Goal: Use online tool/utility: Utilize a website feature to perform a specific function

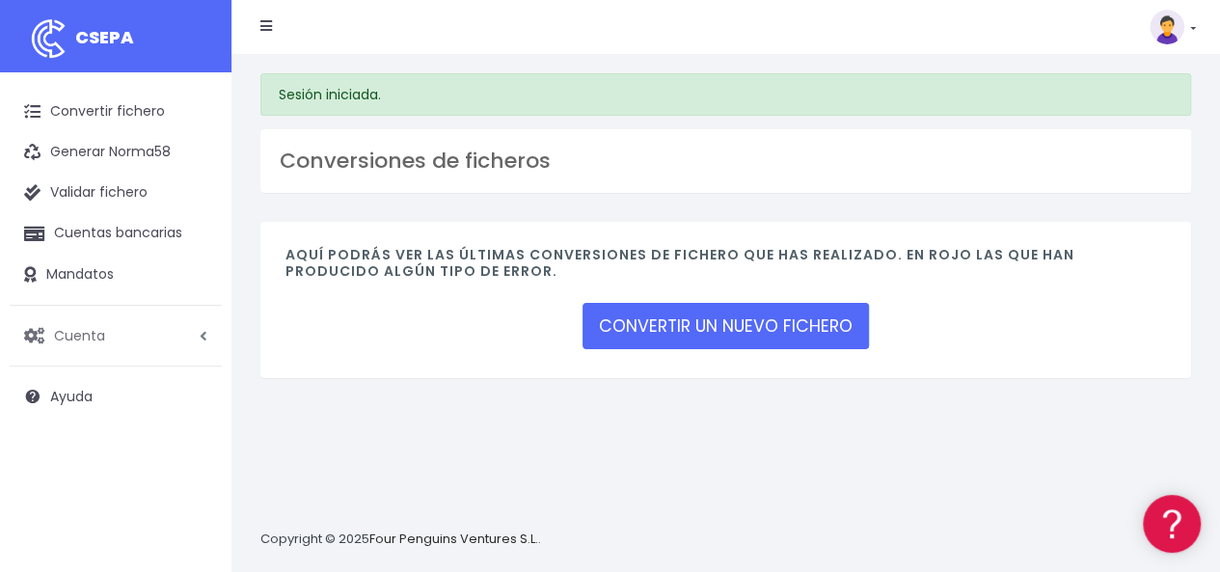
click at [84, 332] on span "Cuenta" at bounding box center [79, 334] width 51 height 19
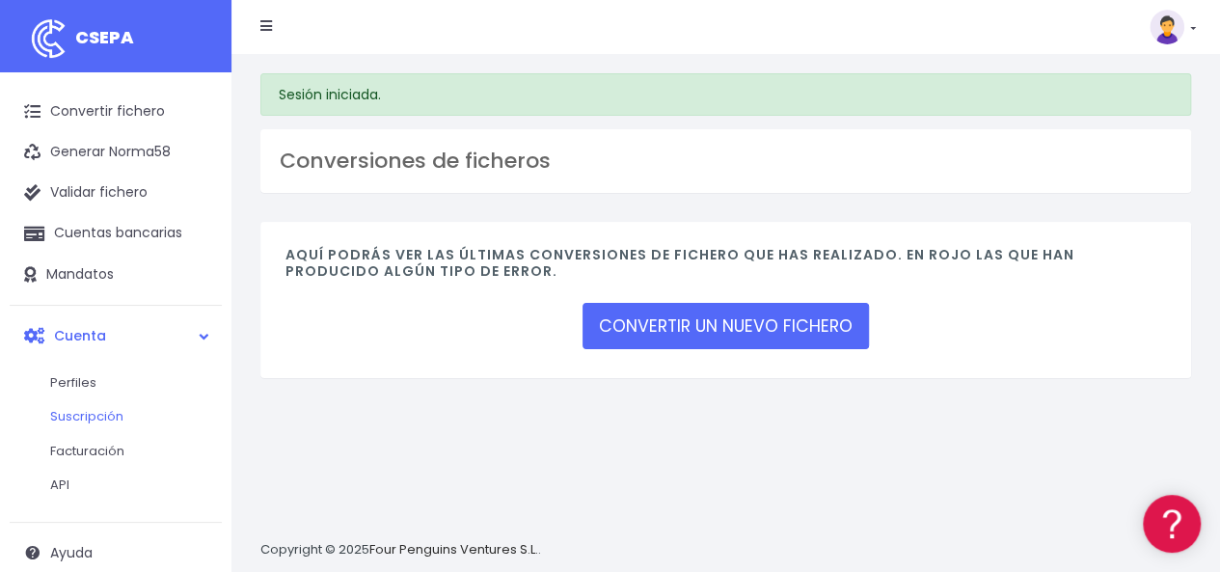
click at [77, 414] on link "Suscripción" at bounding box center [126, 416] width 191 height 35
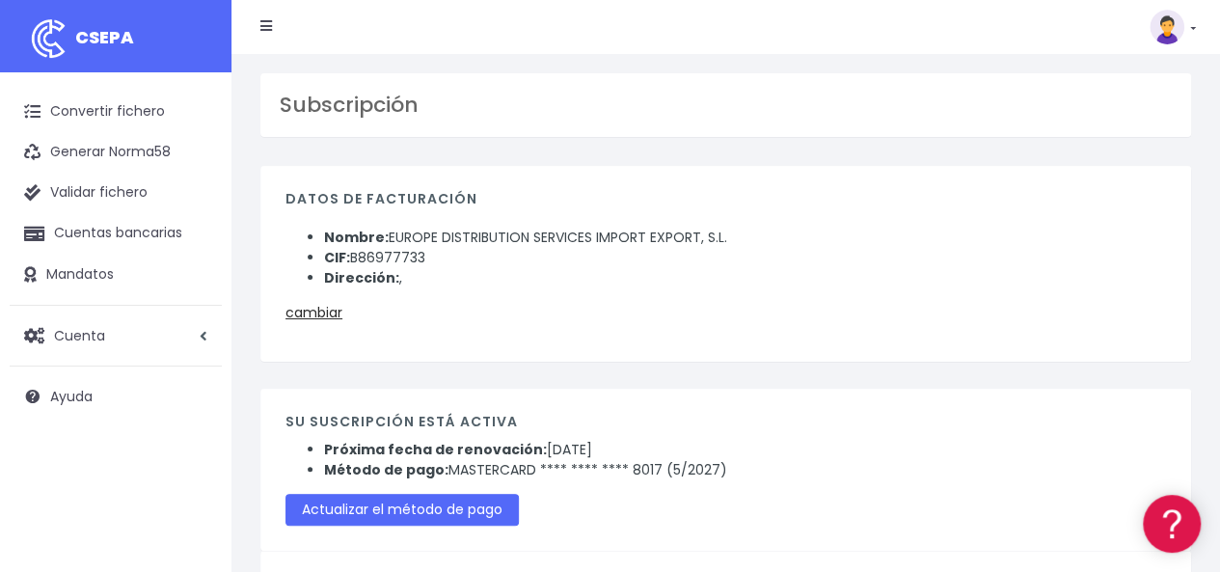
click at [1188, 26] on link at bounding box center [1173, 27] width 46 height 35
click at [1136, 118] on link "Facturación" at bounding box center [1128, 120] width 133 height 36
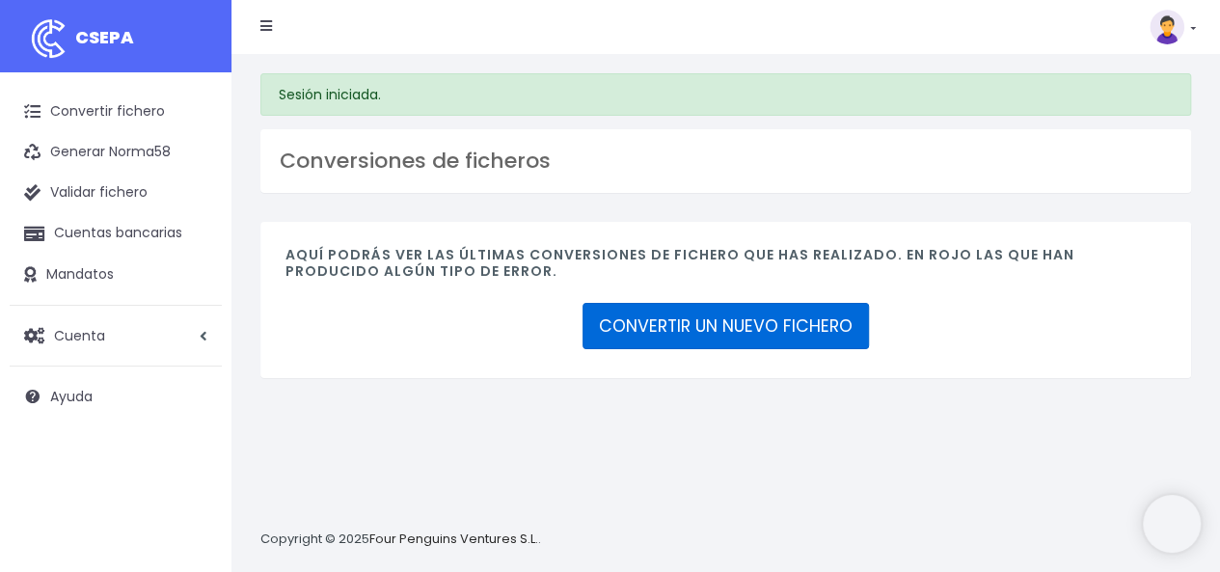
click at [760, 321] on link "CONVERTIR UN NUEVO FICHERO" at bounding box center [726, 326] width 286 height 46
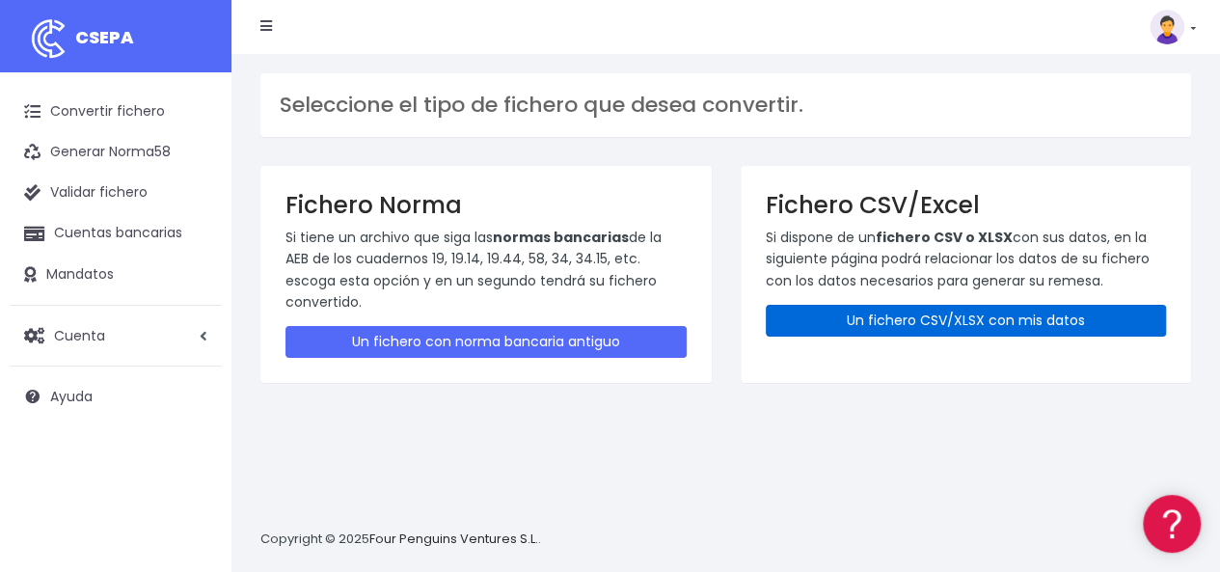
click at [895, 320] on link "Un fichero CSV/XLSX con mis datos" at bounding box center [966, 321] width 401 height 32
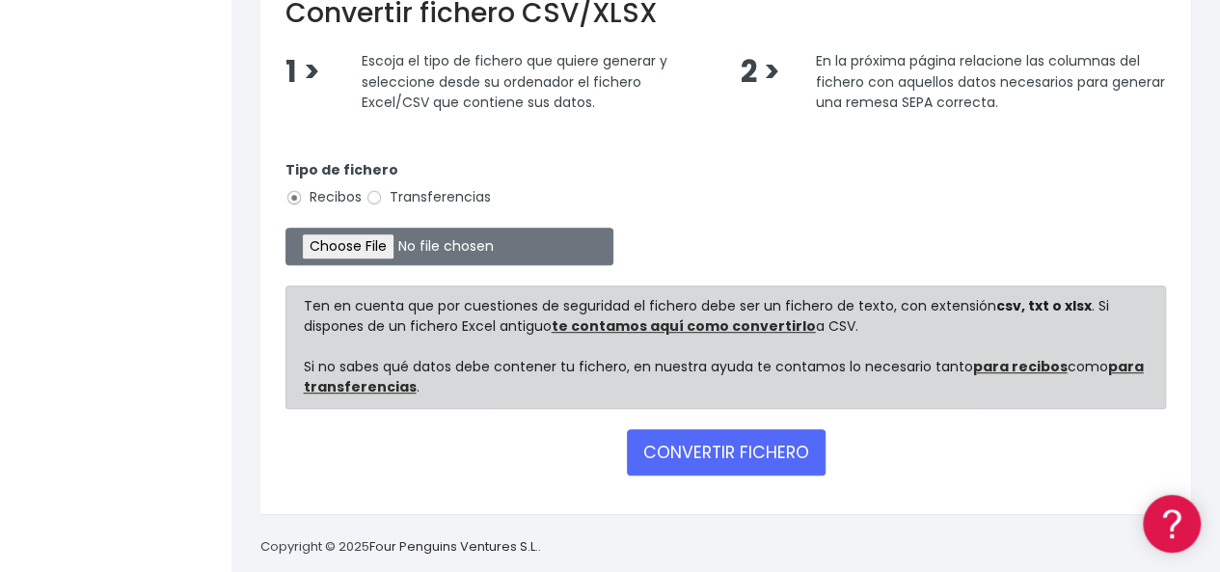
scroll to position [461, 0]
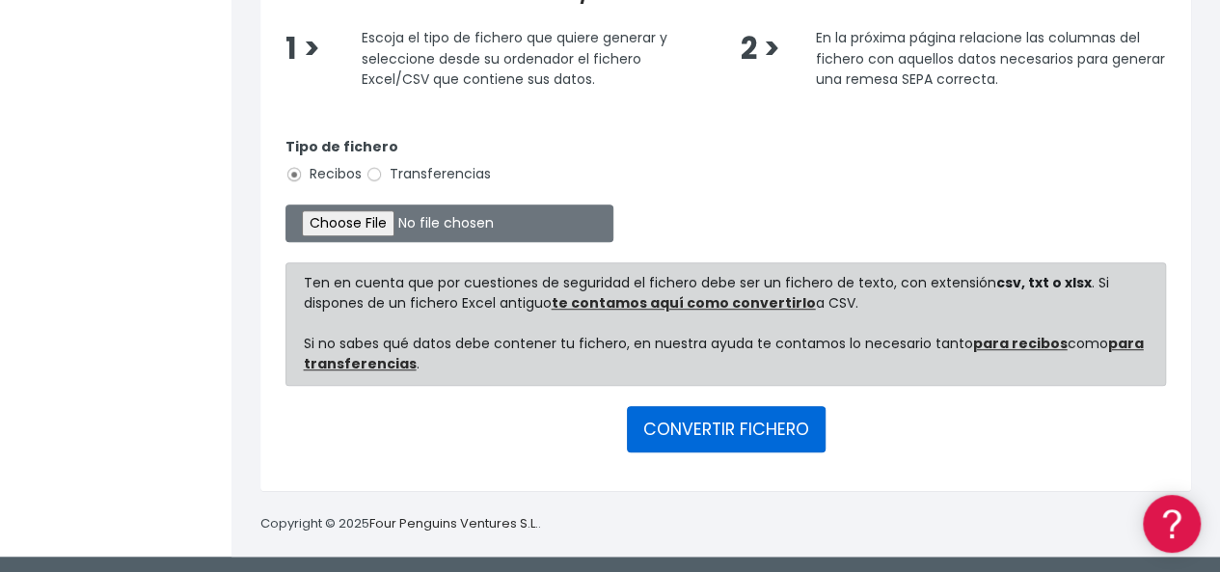
click at [721, 423] on button "CONVERTIR FICHERO" at bounding box center [726, 429] width 199 height 46
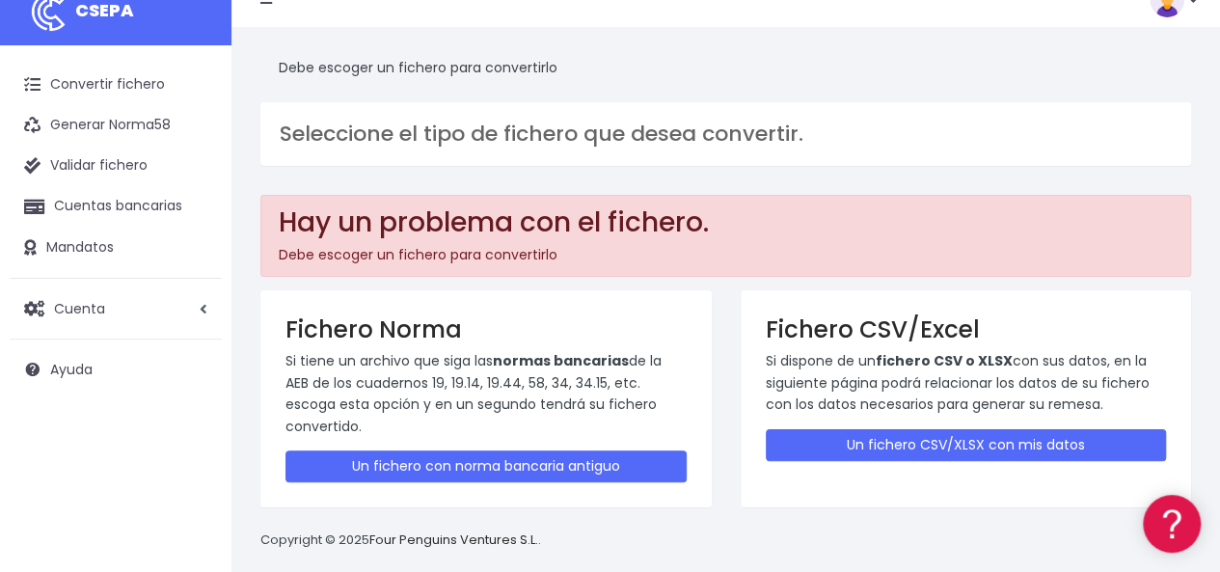
scroll to position [42, 0]
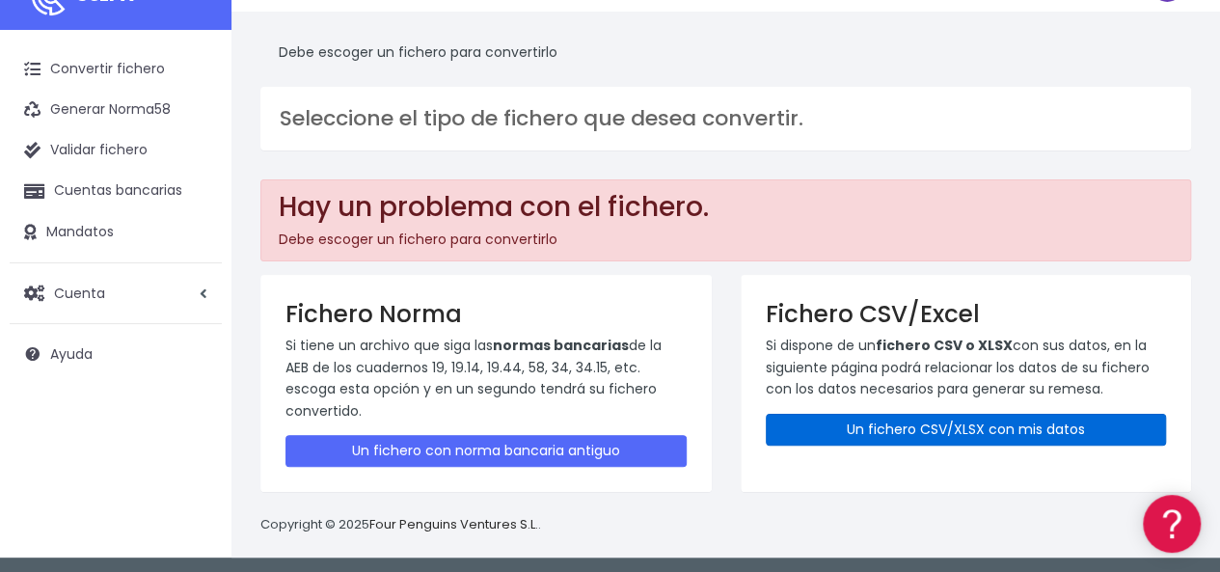
click at [910, 425] on link "Un fichero CSV/XLSX con mis datos" at bounding box center [966, 430] width 401 height 32
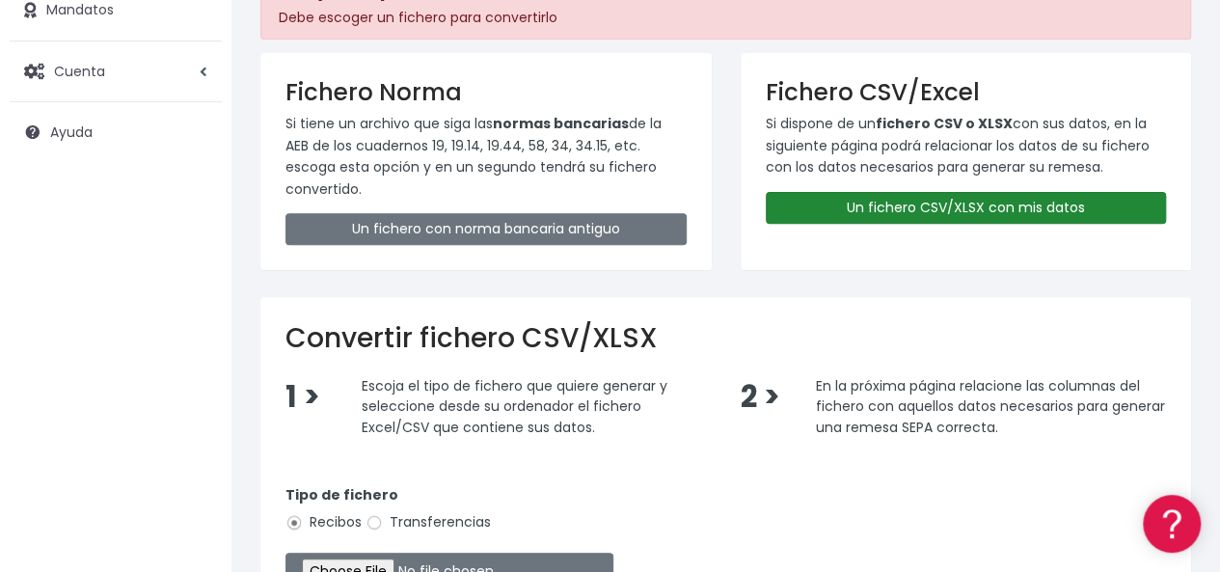
scroll to position [386, 0]
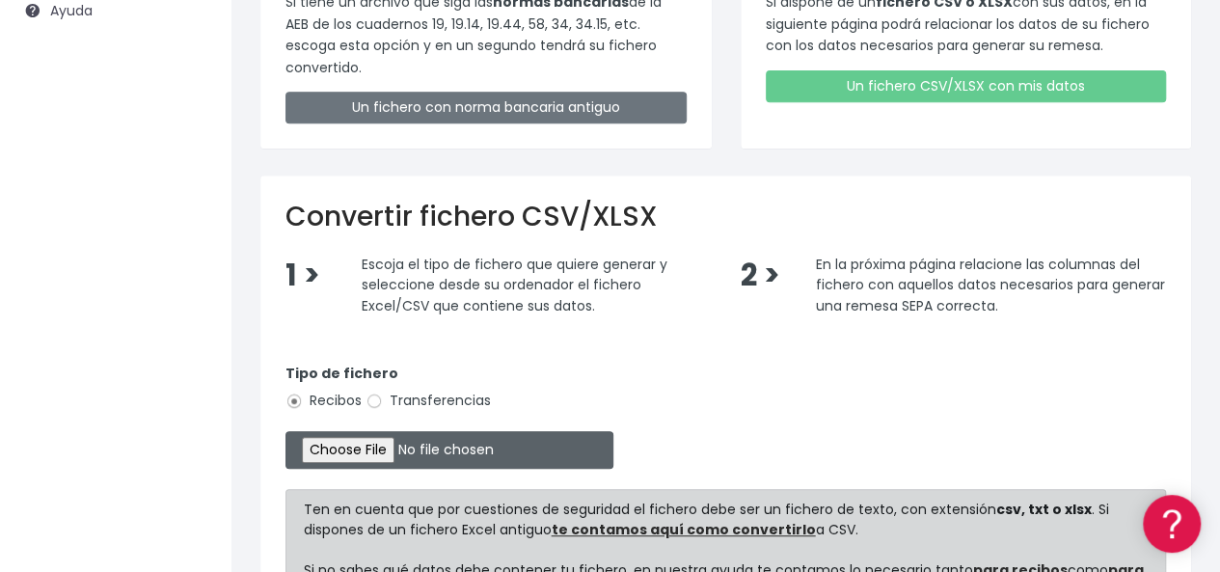
click at [343, 450] on input "file" at bounding box center [449, 450] width 328 height 38
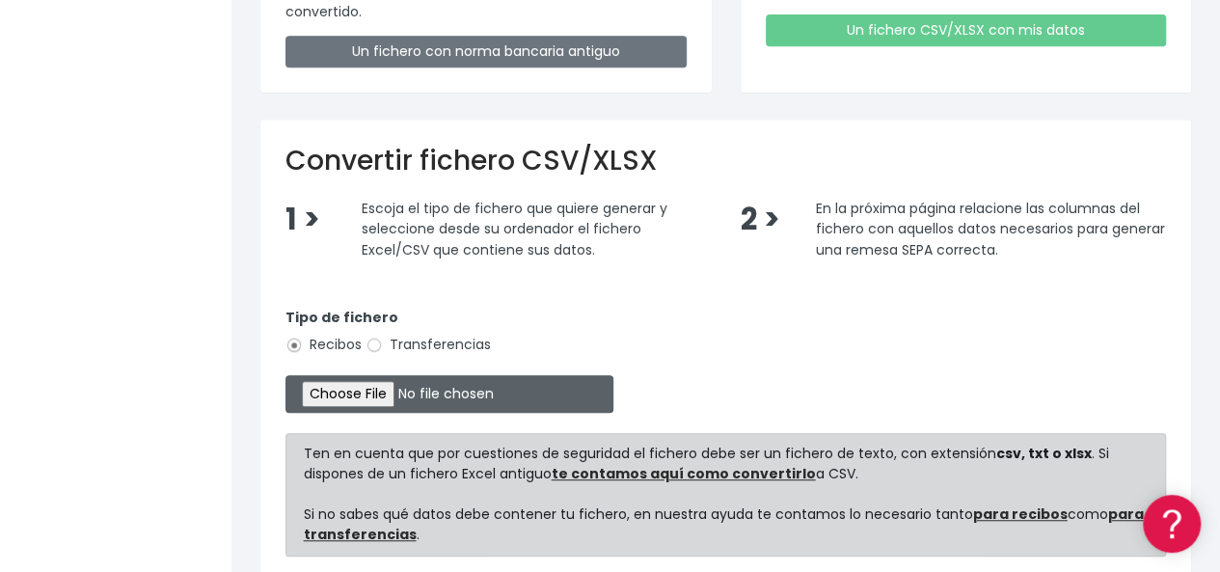
scroll to position [482, 0]
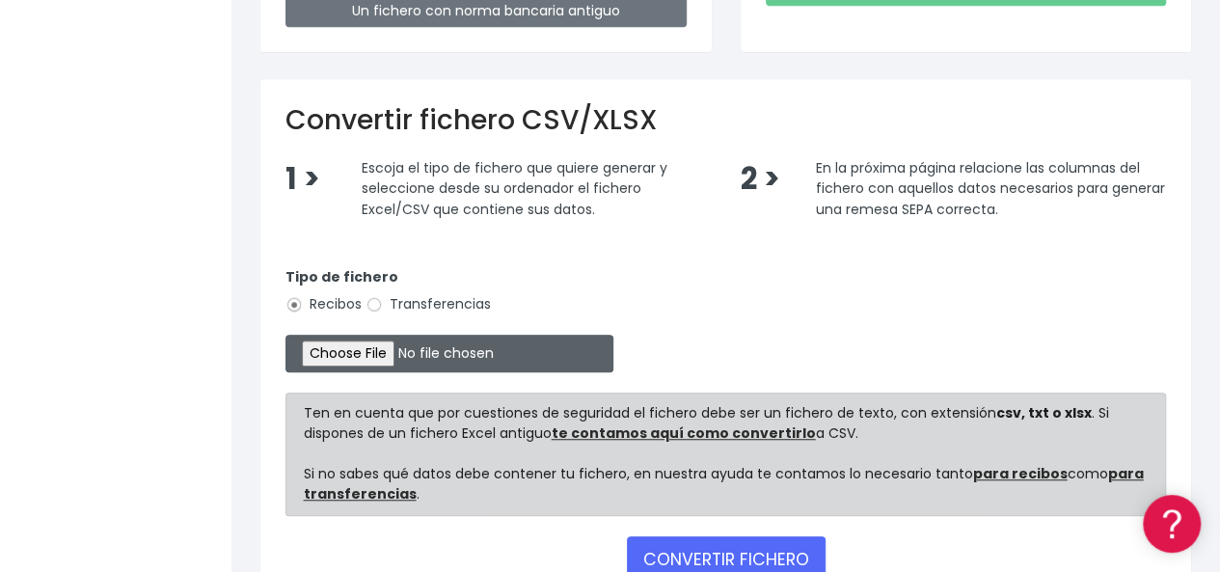
click at [341, 351] on input "file" at bounding box center [449, 354] width 328 height 38
type input "C:\fakepath\Copia de Liste 15 Oktober 2025.csv"
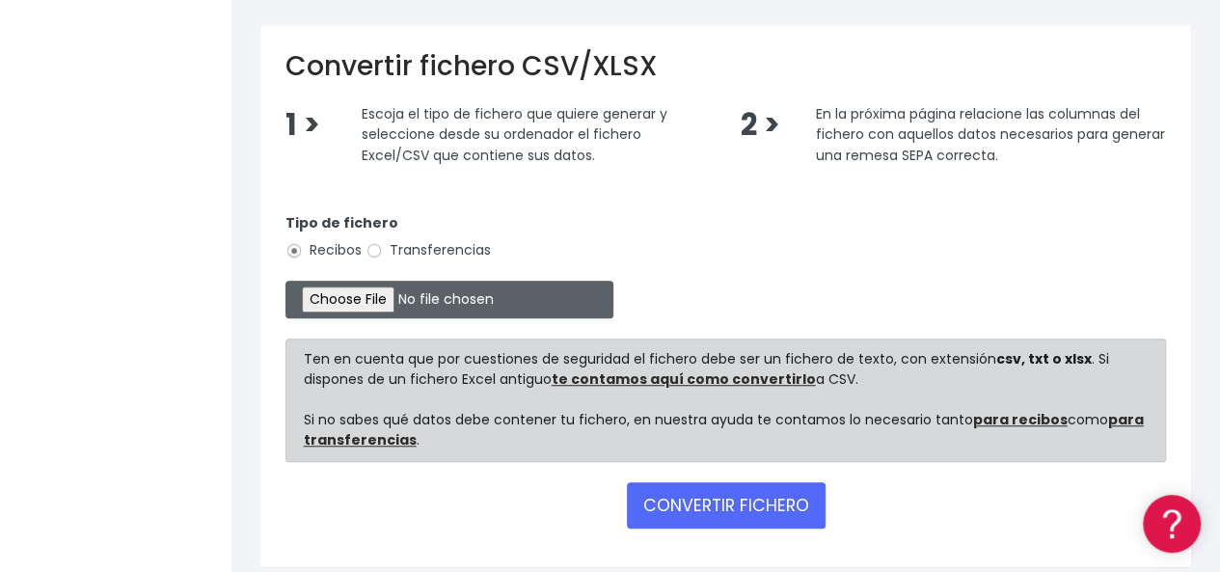
scroll to position [610, 0]
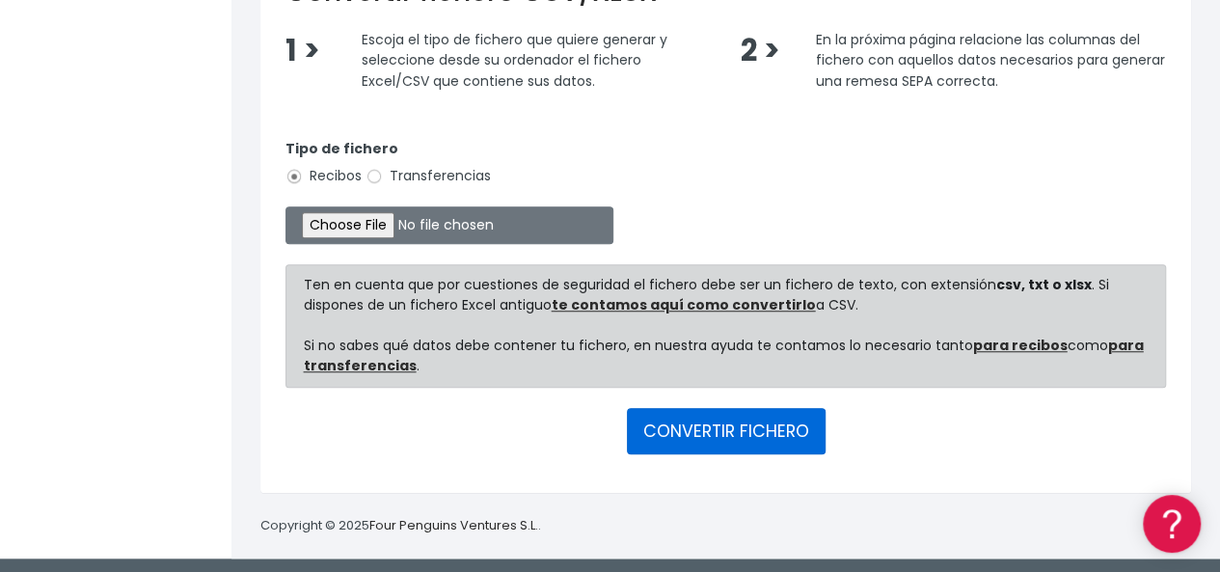
click at [720, 429] on button "CONVERTIR FICHERO" at bounding box center [726, 431] width 199 height 46
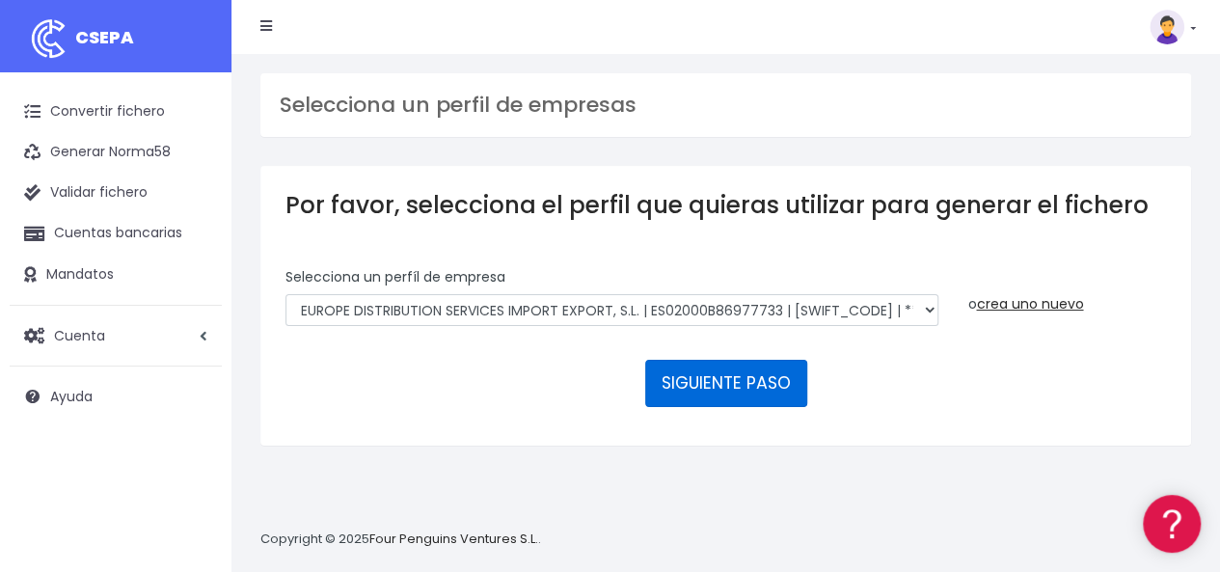
scroll to position [18, 0]
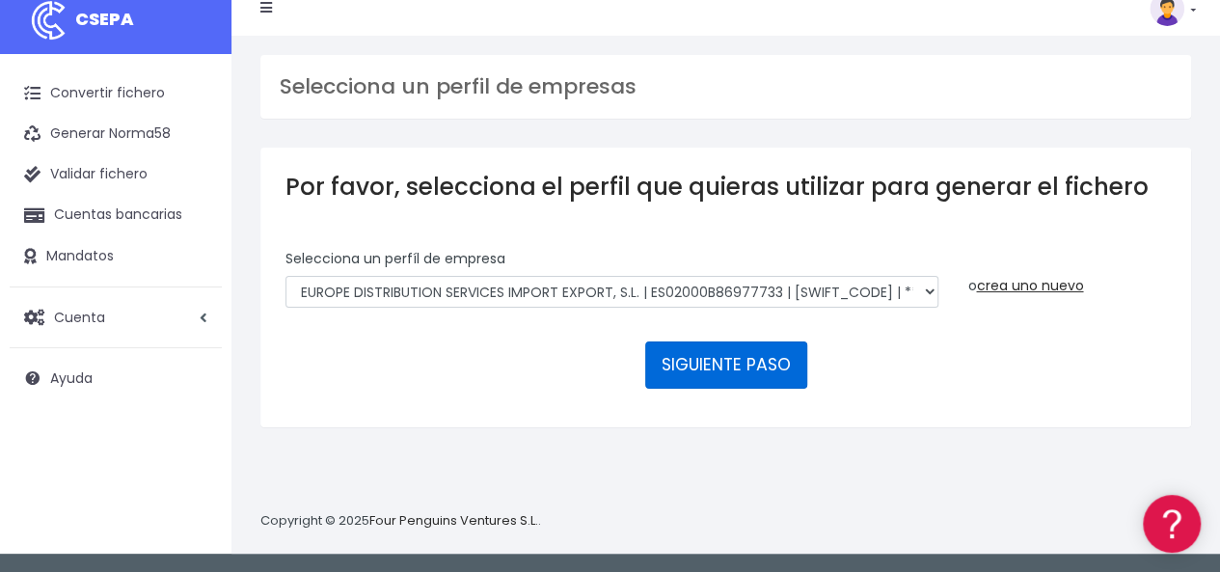
click at [718, 362] on button "SIGUIENTE PASO" at bounding box center [726, 364] width 162 height 46
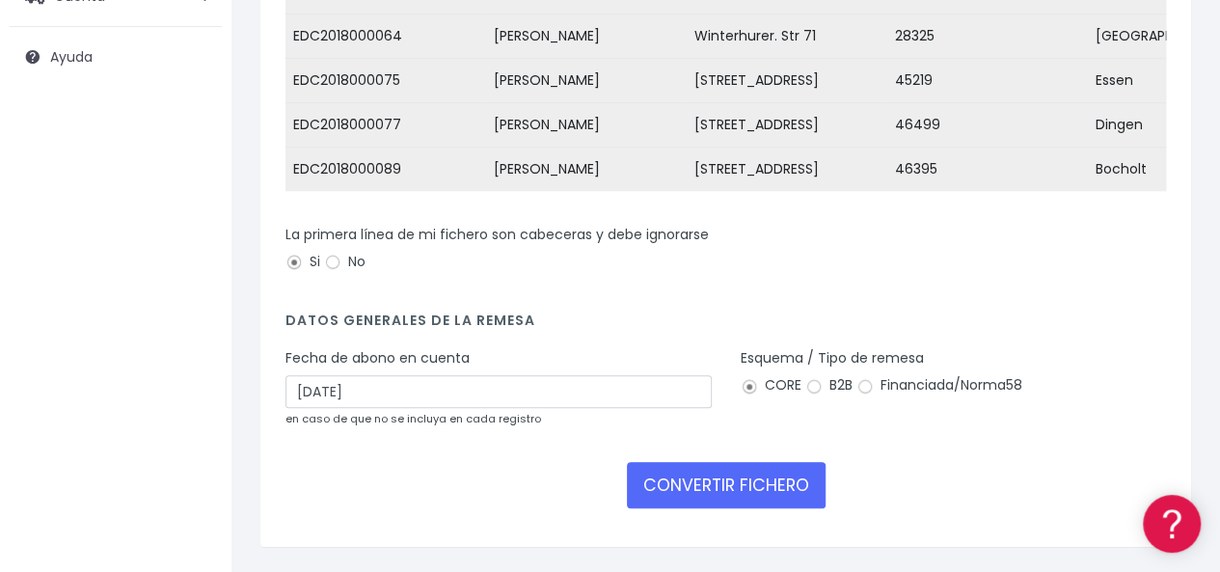
scroll to position [407, 0]
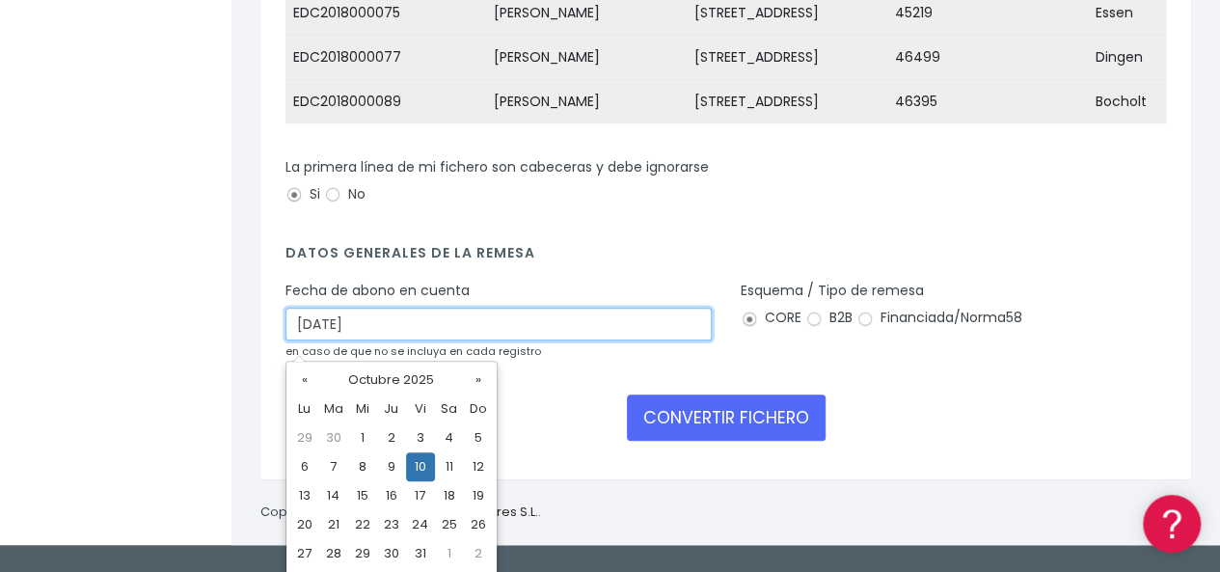
click at [496, 331] on input "10/10/2025" at bounding box center [498, 324] width 426 height 33
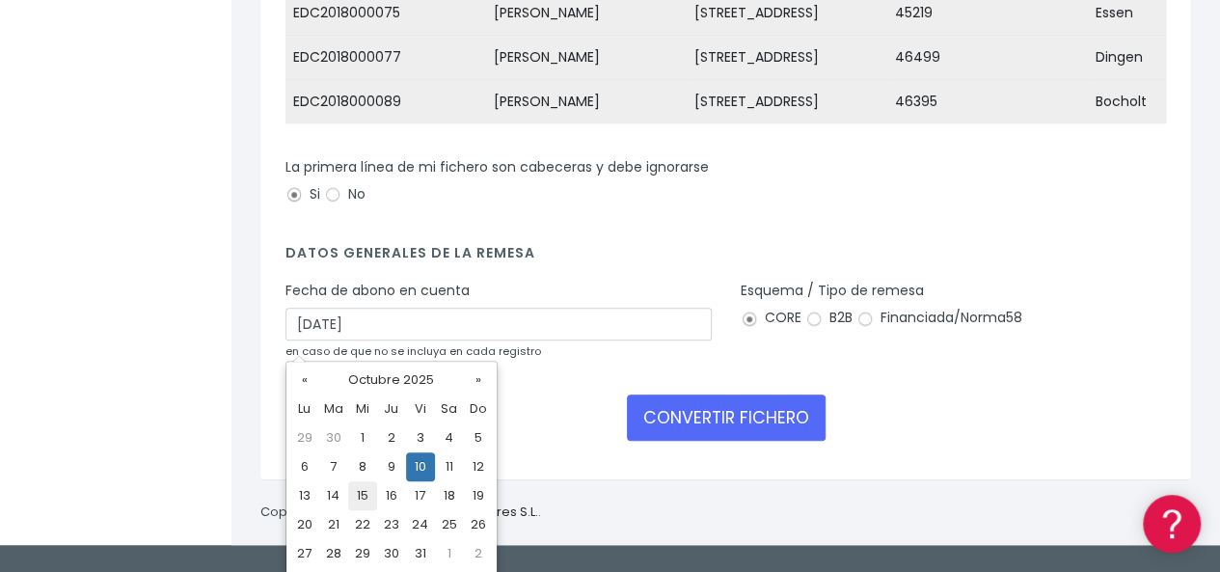
click at [360, 494] on td "15" at bounding box center [362, 495] width 29 height 29
type input "15/10/2025"
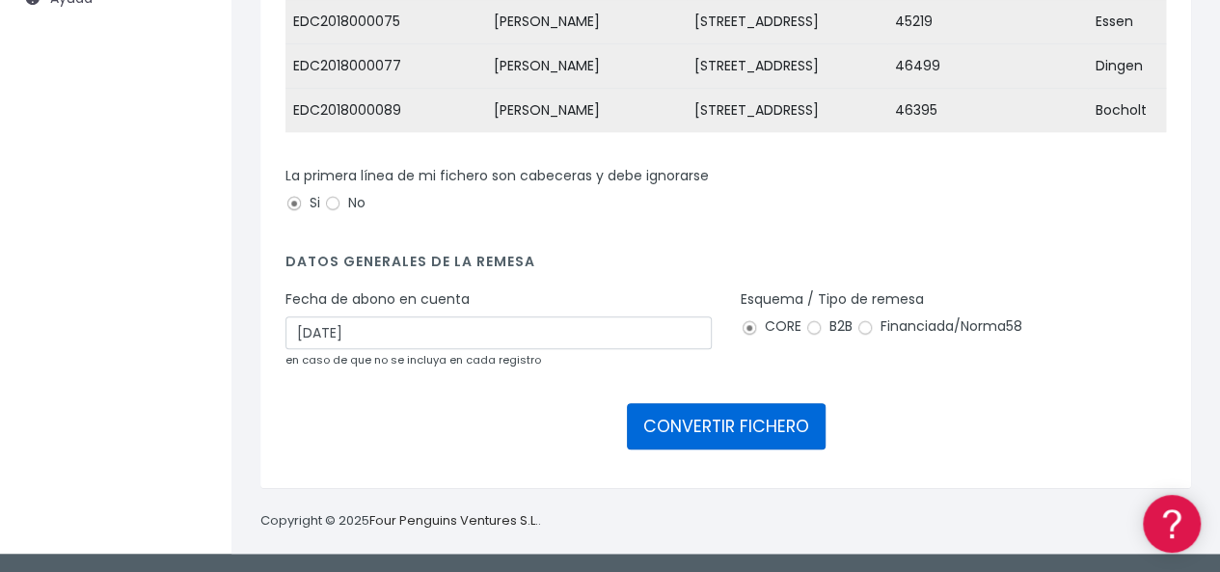
click at [720, 420] on button "CONVERTIR FICHERO" at bounding box center [726, 426] width 199 height 46
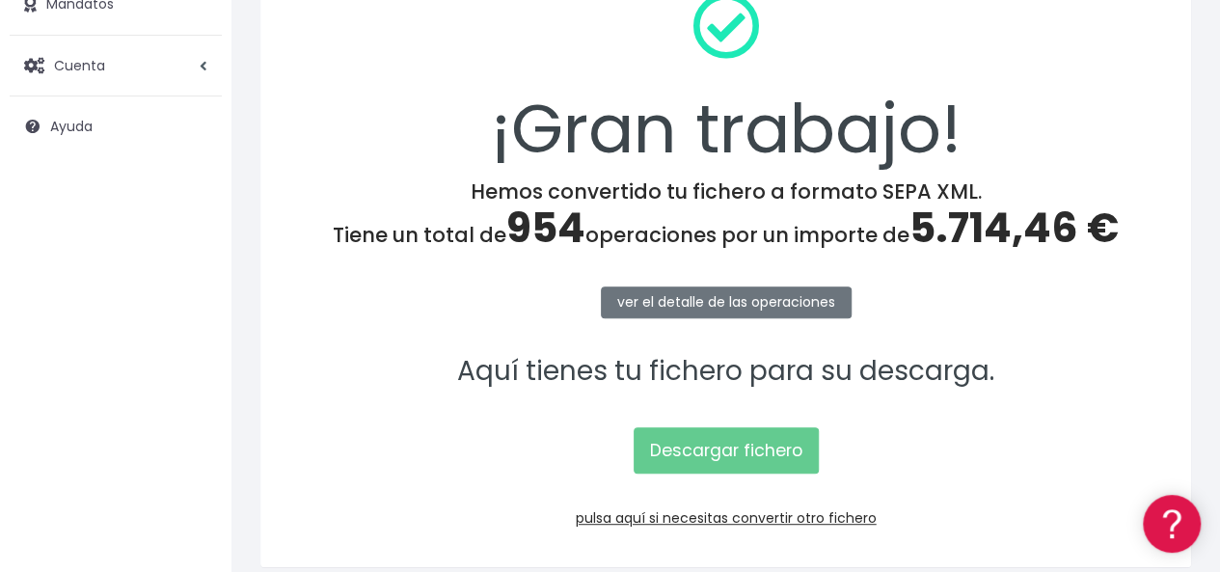
scroll to position [289, 0]
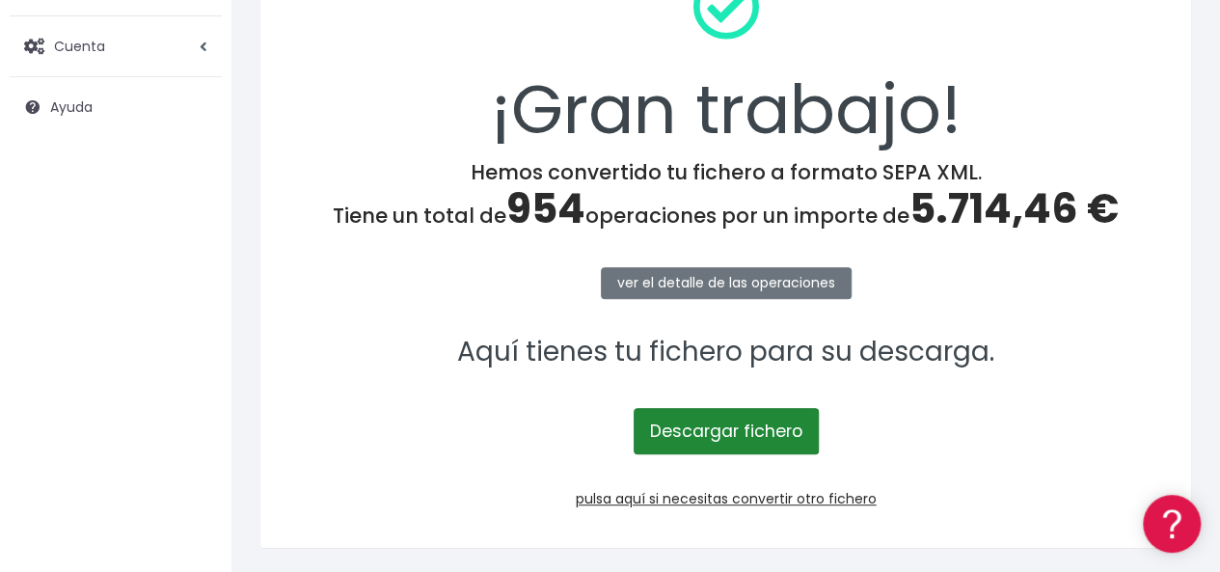
click at [698, 432] on link "Descargar fichero" at bounding box center [726, 431] width 185 height 46
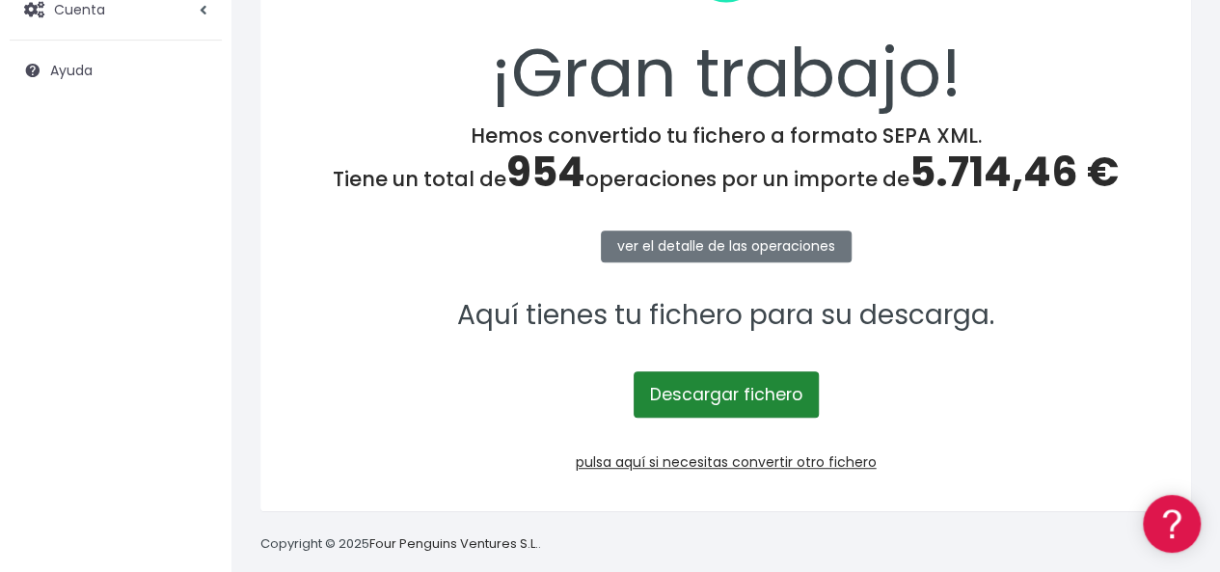
scroll to position [347, 0]
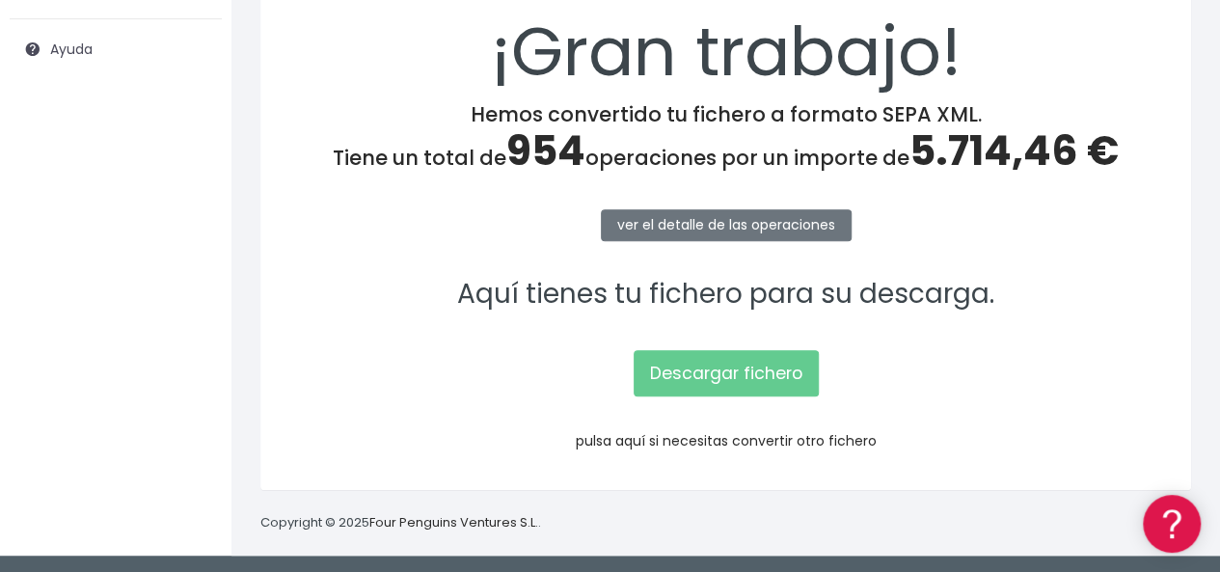
click at [711, 435] on link "pulsa aquí si necesitas convertir otro fichero" at bounding box center [726, 440] width 301 height 19
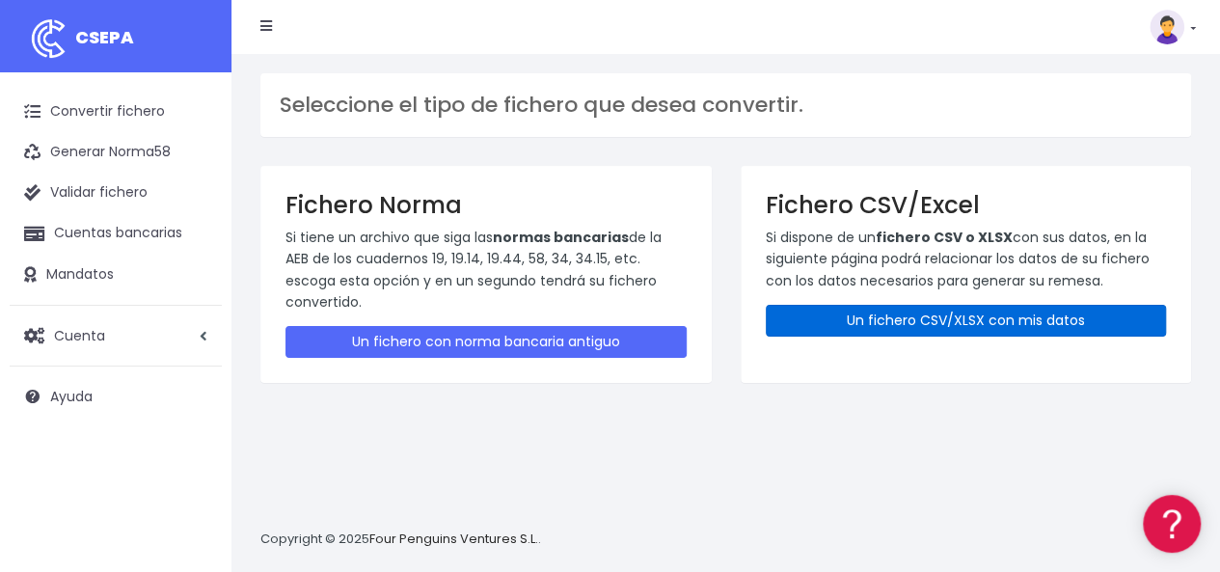
click at [900, 314] on link "Un fichero CSV/XLSX con mis datos" at bounding box center [966, 321] width 401 height 32
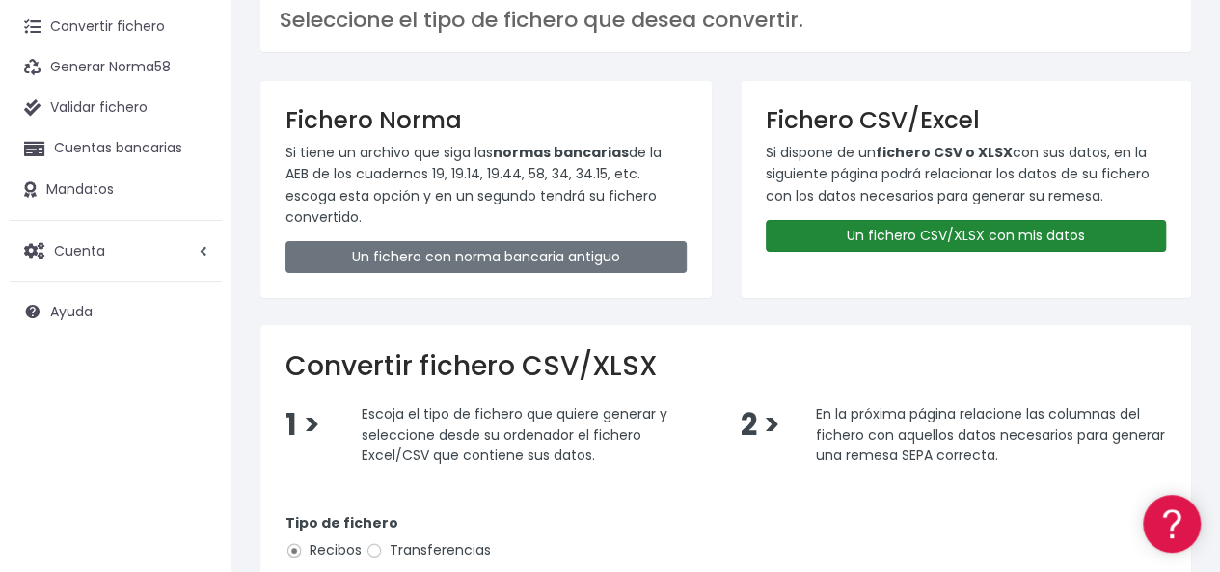
scroll to position [193, 0]
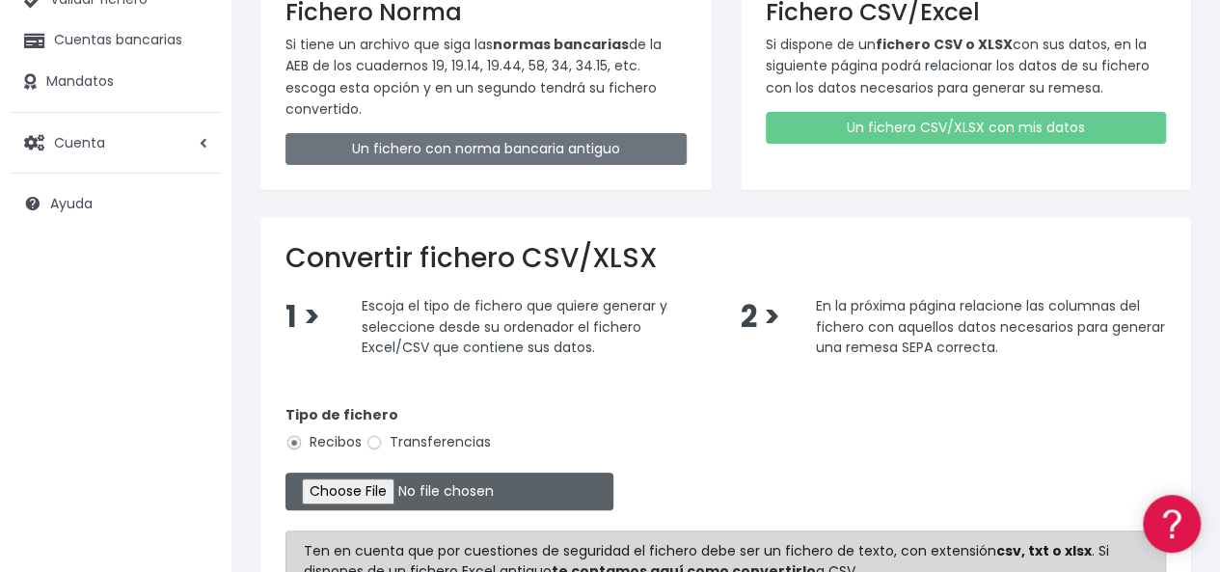
click at [382, 483] on input "file" at bounding box center [449, 492] width 328 height 38
type input "C:\fakepath\Copia de Liste 15 Oktober 2025 699.csv"
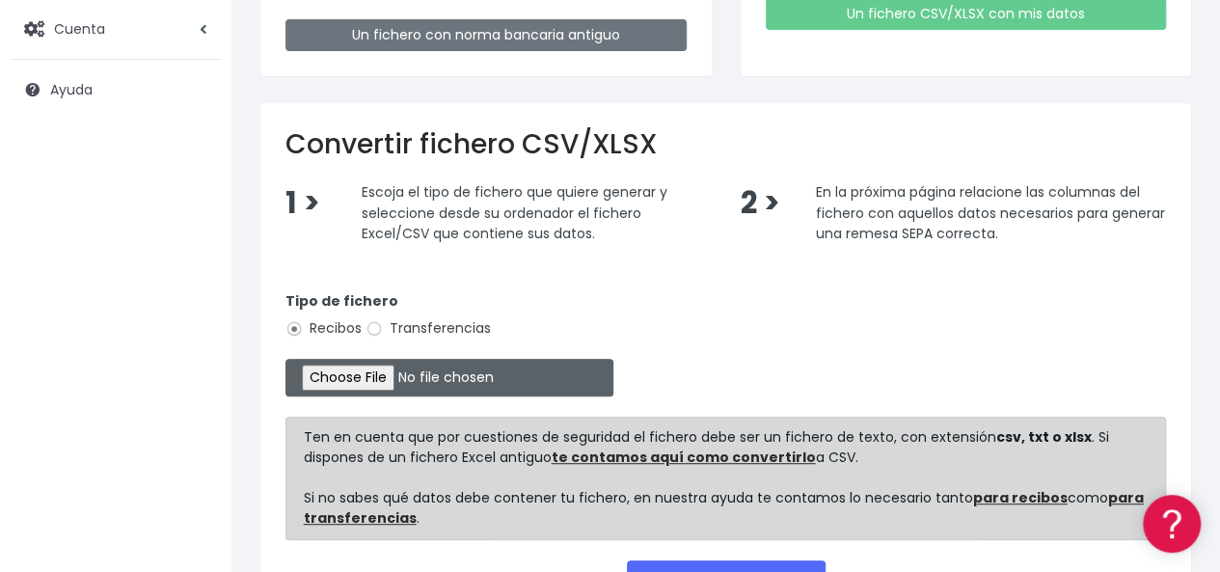
scroll to position [386, 0]
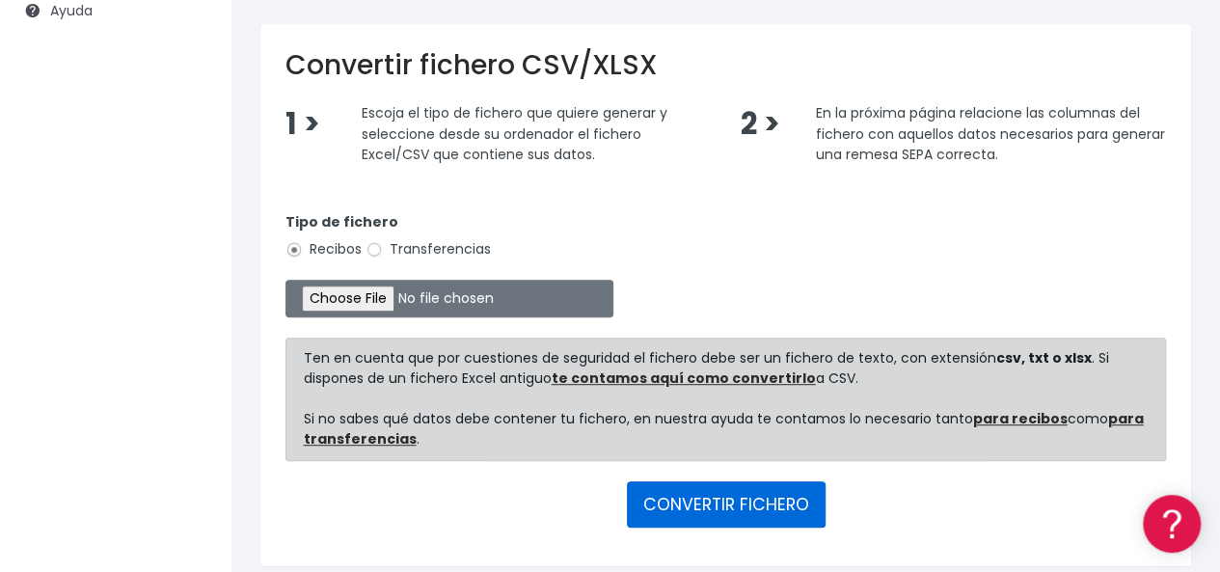
click at [716, 495] on button "CONVERTIR FICHERO" at bounding box center [726, 504] width 199 height 46
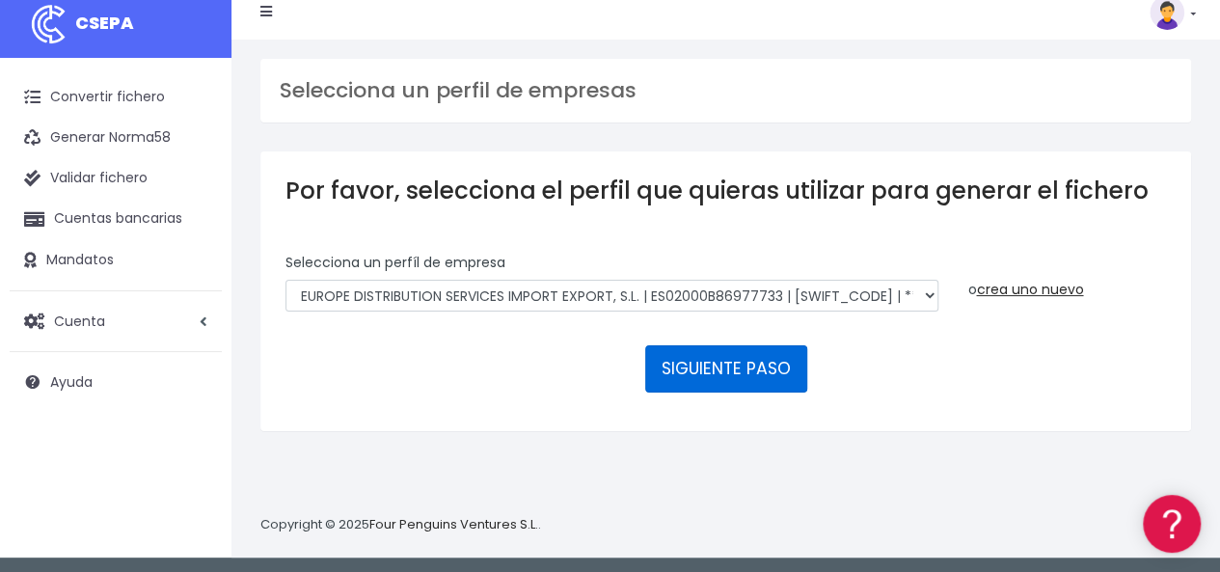
scroll to position [18, 0]
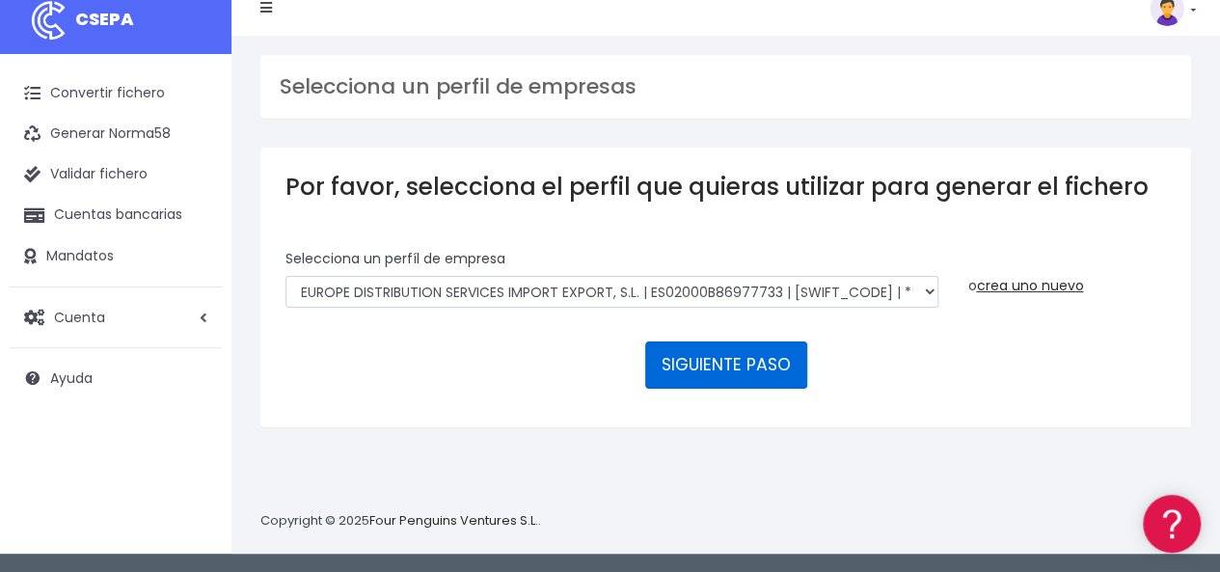
click at [720, 360] on button "SIGUIENTE PASO" at bounding box center [726, 364] width 162 height 46
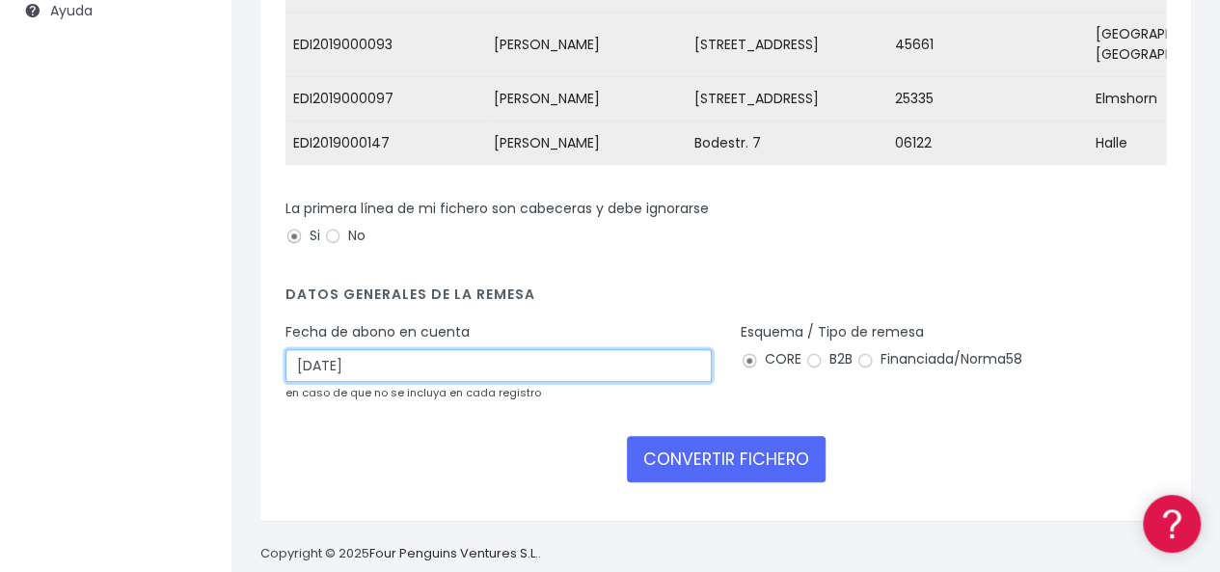
click at [388, 357] on input "10/10/2025" at bounding box center [498, 365] width 426 height 33
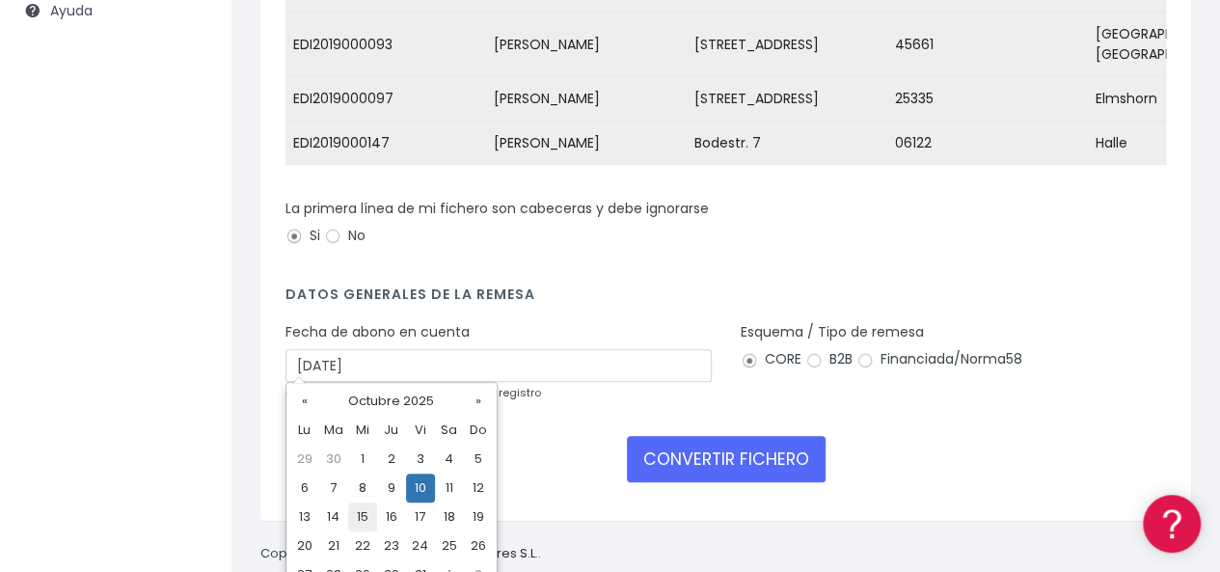
click at [361, 518] on td "15" at bounding box center [362, 516] width 29 height 29
type input "15/10/2025"
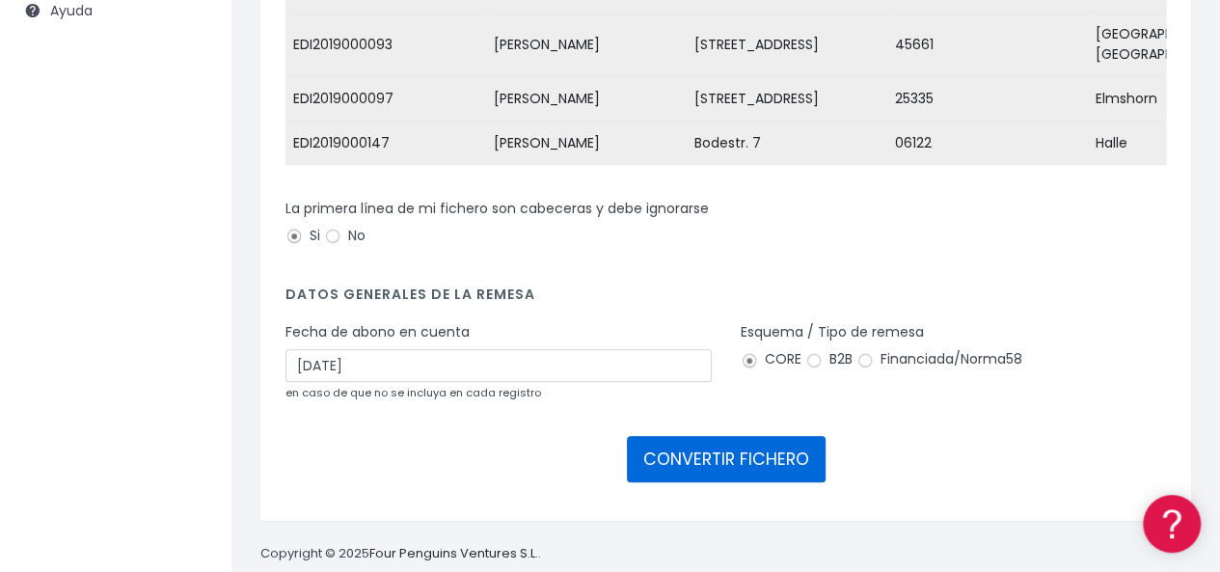
click at [690, 450] on button "CONVERTIR FICHERO" at bounding box center [726, 459] width 199 height 46
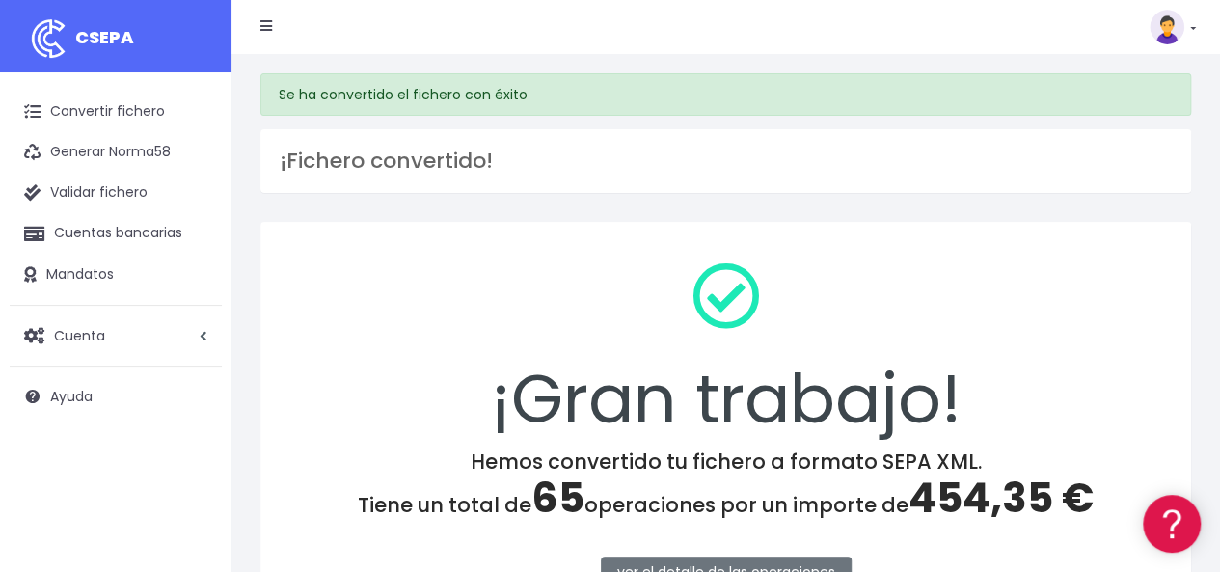
scroll to position [193, 0]
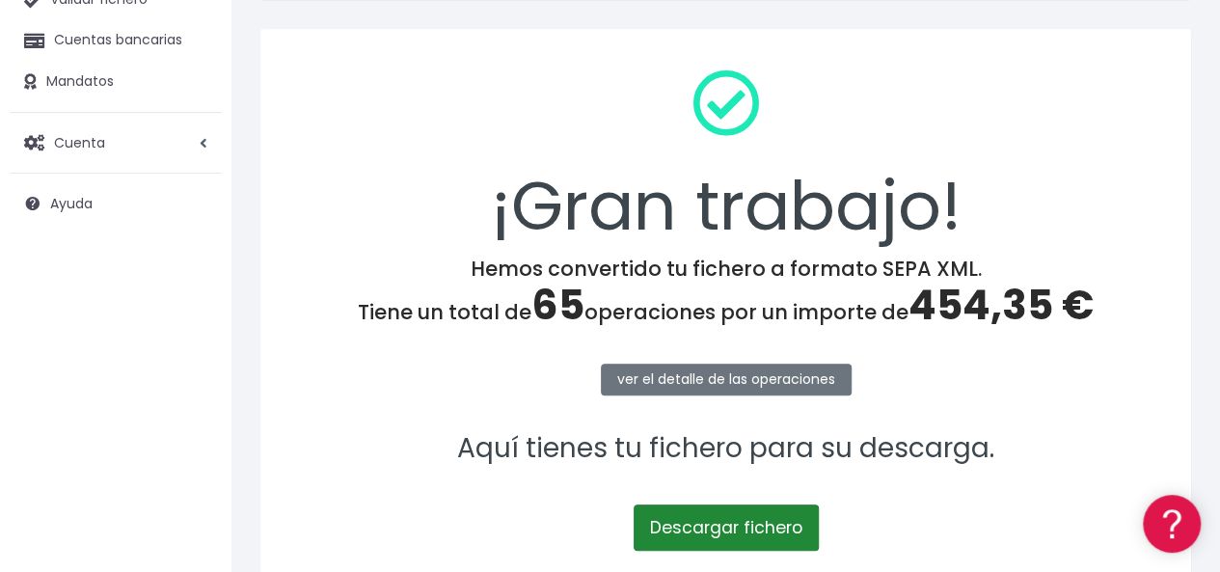
click at [725, 529] on link "Descargar fichero" at bounding box center [726, 527] width 185 height 46
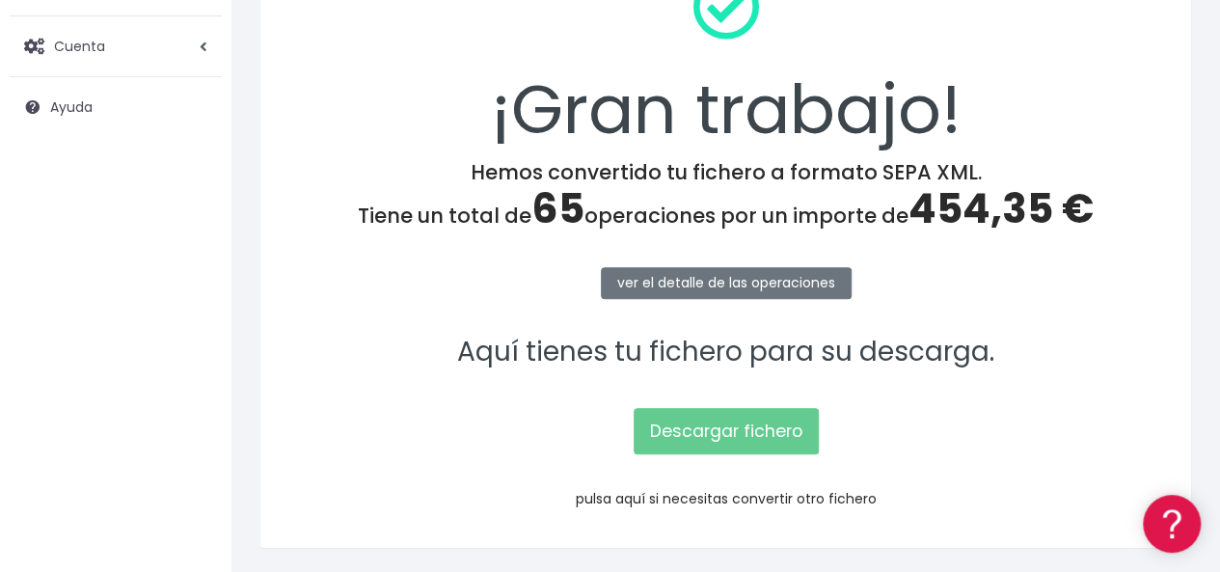
click at [727, 498] on link "pulsa aquí si necesitas convertir otro fichero" at bounding box center [726, 498] width 301 height 19
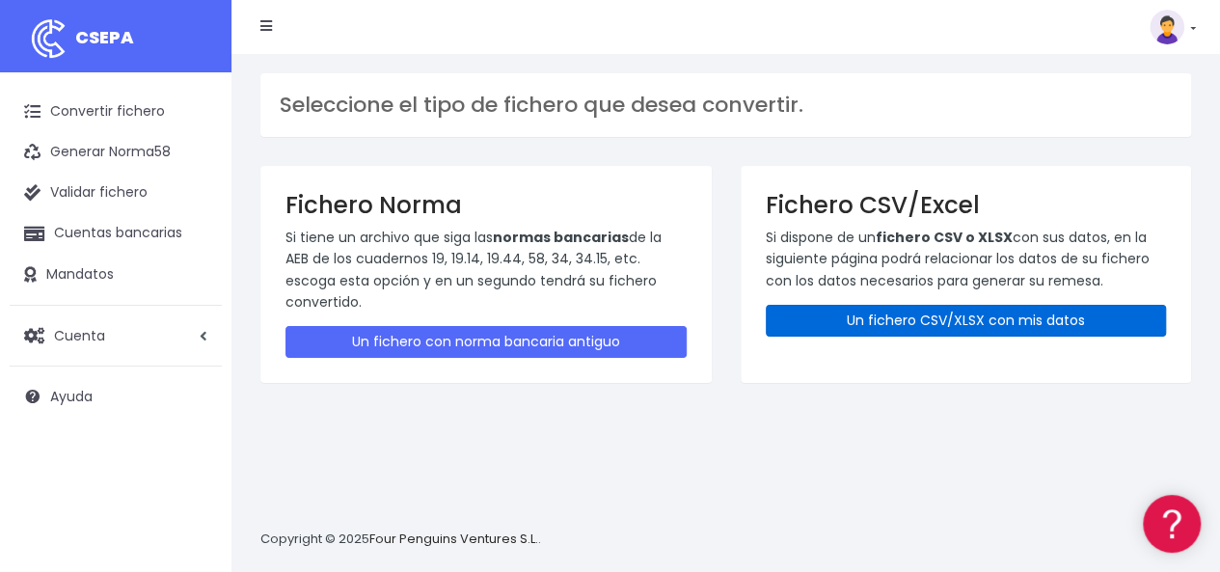
click at [917, 310] on link "Un fichero CSV/XLSX con mis datos" at bounding box center [966, 321] width 401 height 32
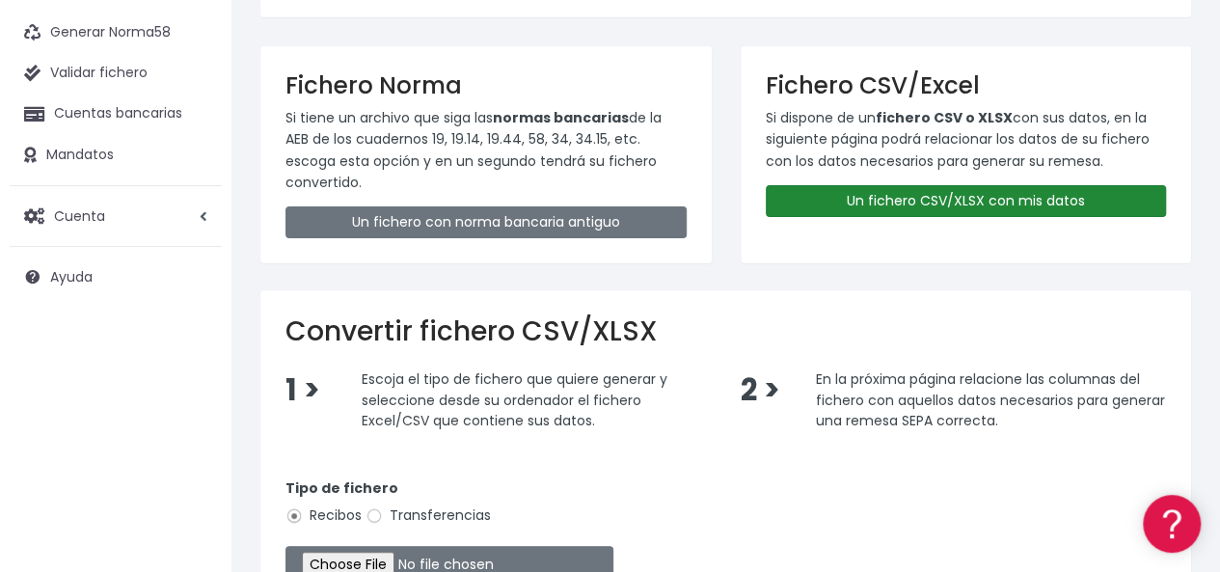
scroll to position [289, 0]
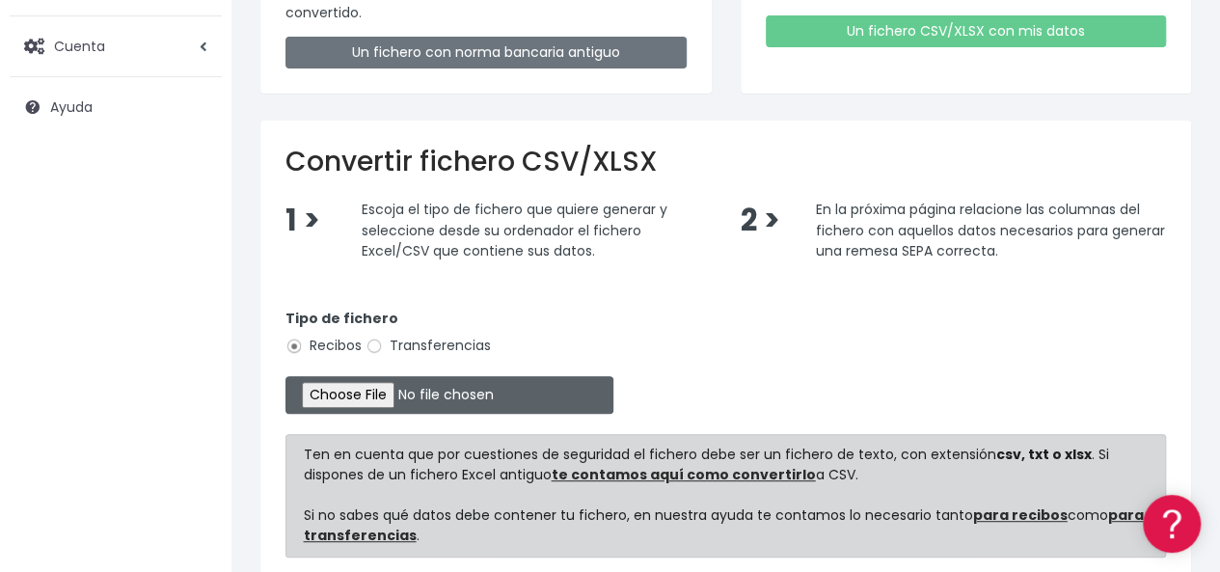
click at [395, 394] on input "file" at bounding box center [449, 395] width 328 height 38
type input "C:\fakepath\Copia de Liste 15 Oktober 2025 649.csv"
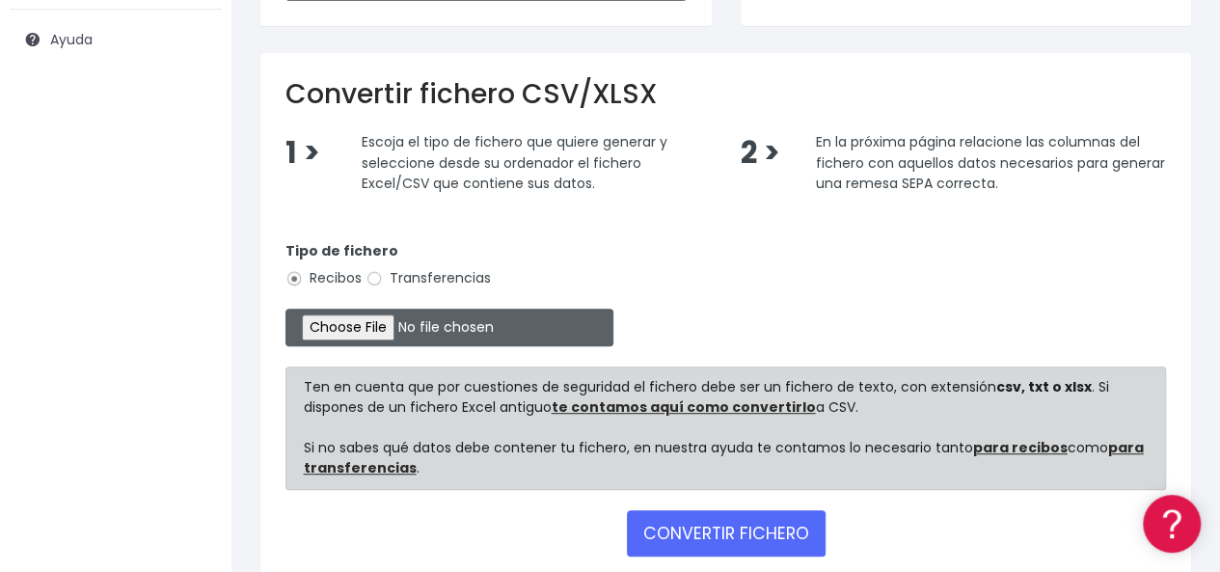
scroll to position [386, 0]
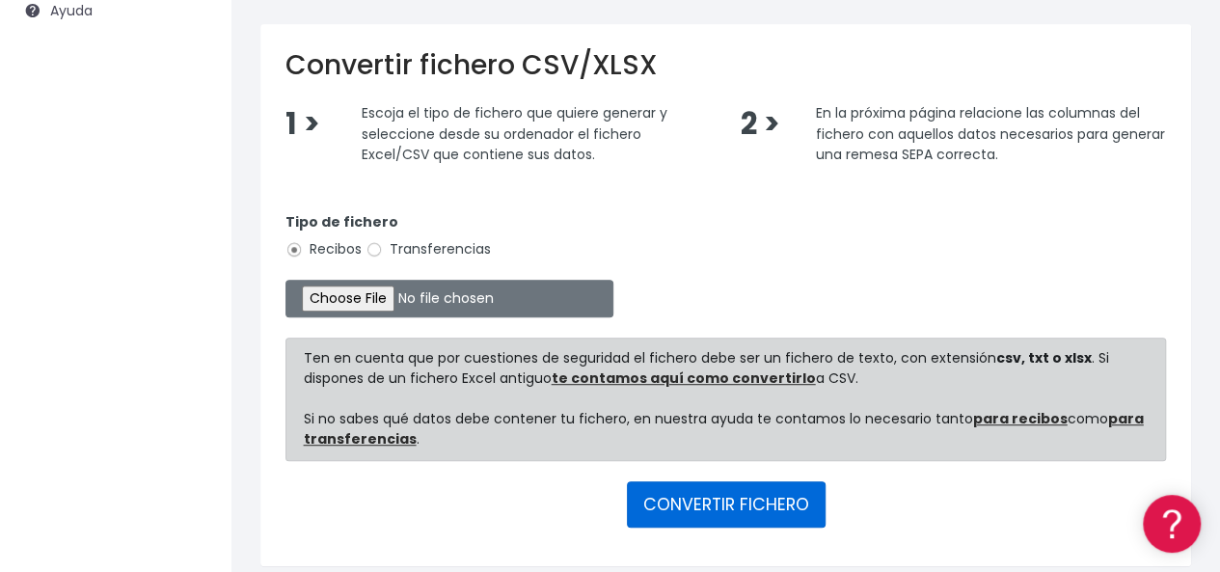
click at [722, 506] on button "CONVERTIR FICHERO" at bounding box center [726, 504] width 199 height 46
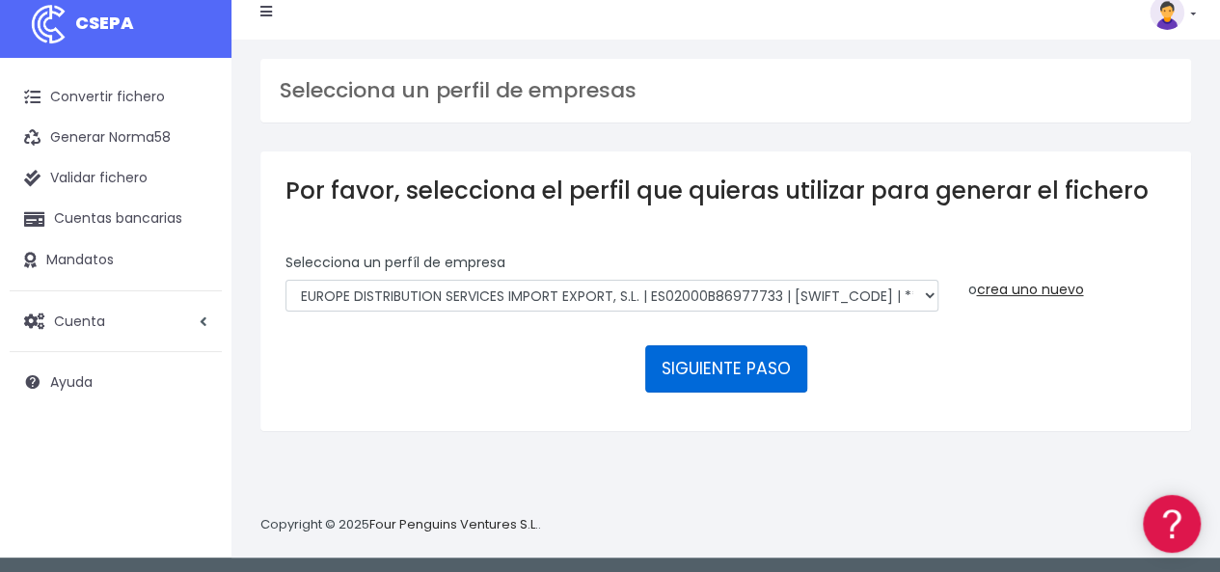
scroll to position [18, 0]
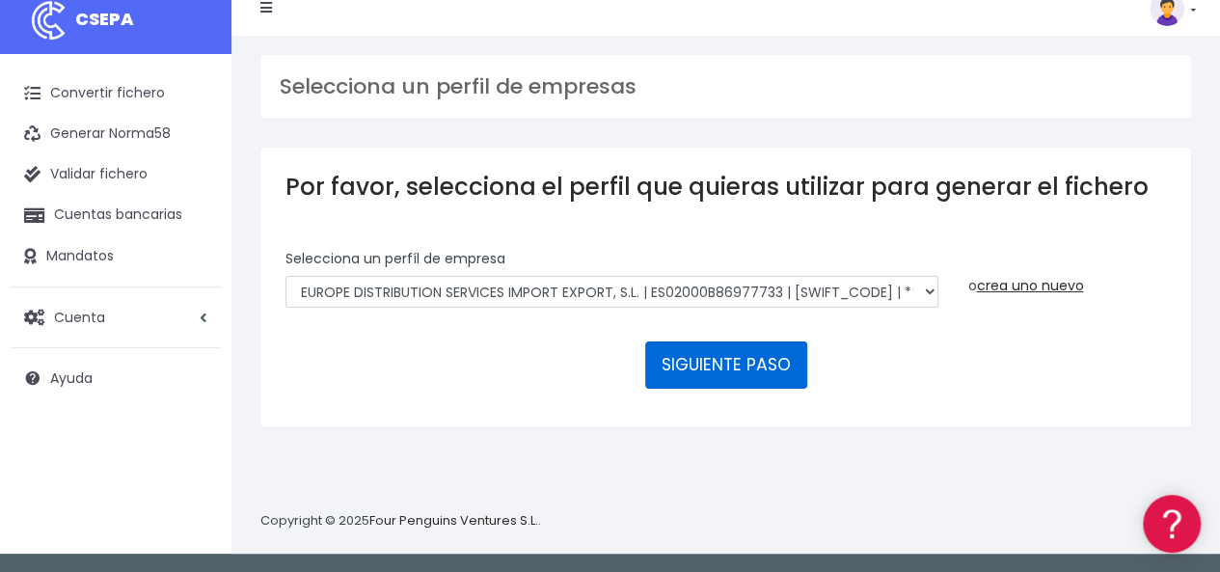
click at [719, 364] on button "SIGUIENTE PASO" at bounding box center [726, 364] width 162 height 46
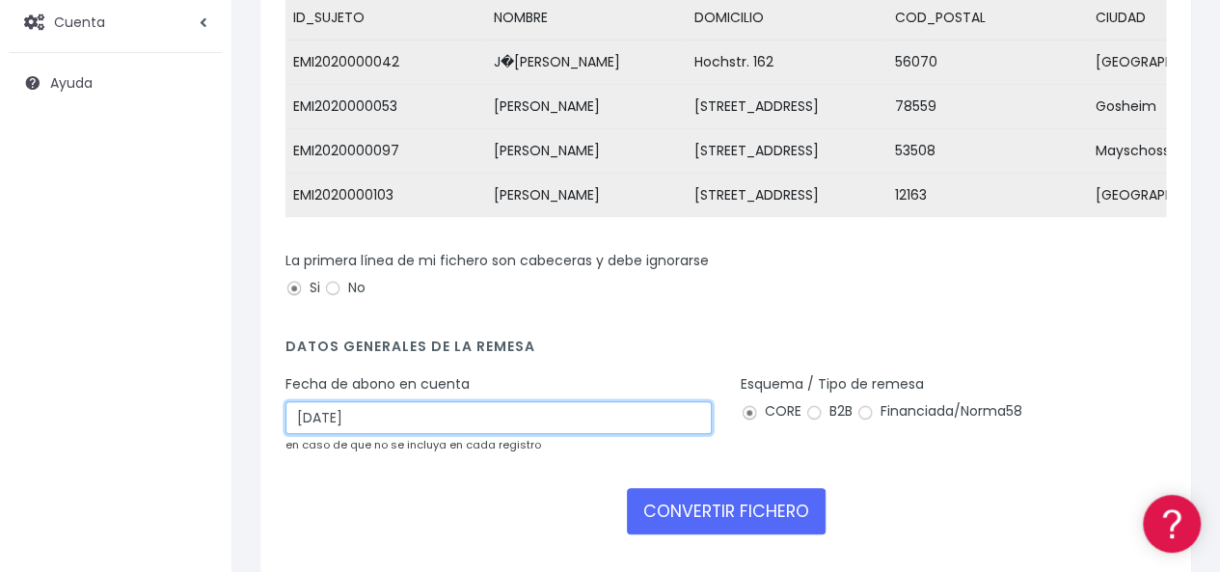
click at [372, 427] on input "10/10/2025" at bounding box center [498, 417] width 426 height 33
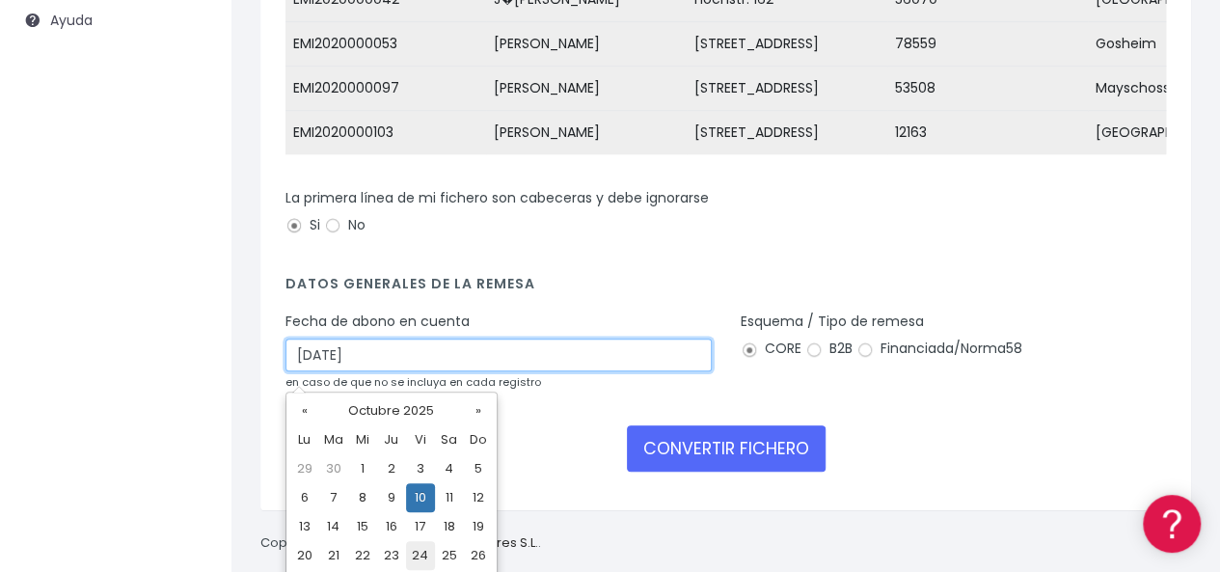
scroll to position [436, 0]
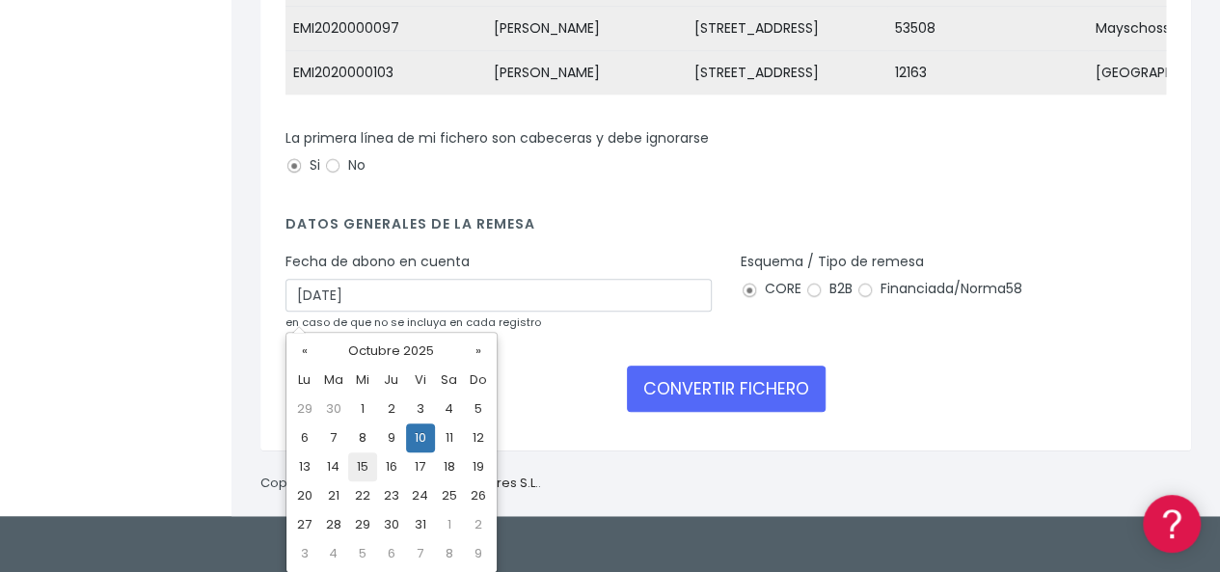
click at [359, 466] on td "15" at bounding box center [362, 466] width 29 height 29
type input "15/10/2025"
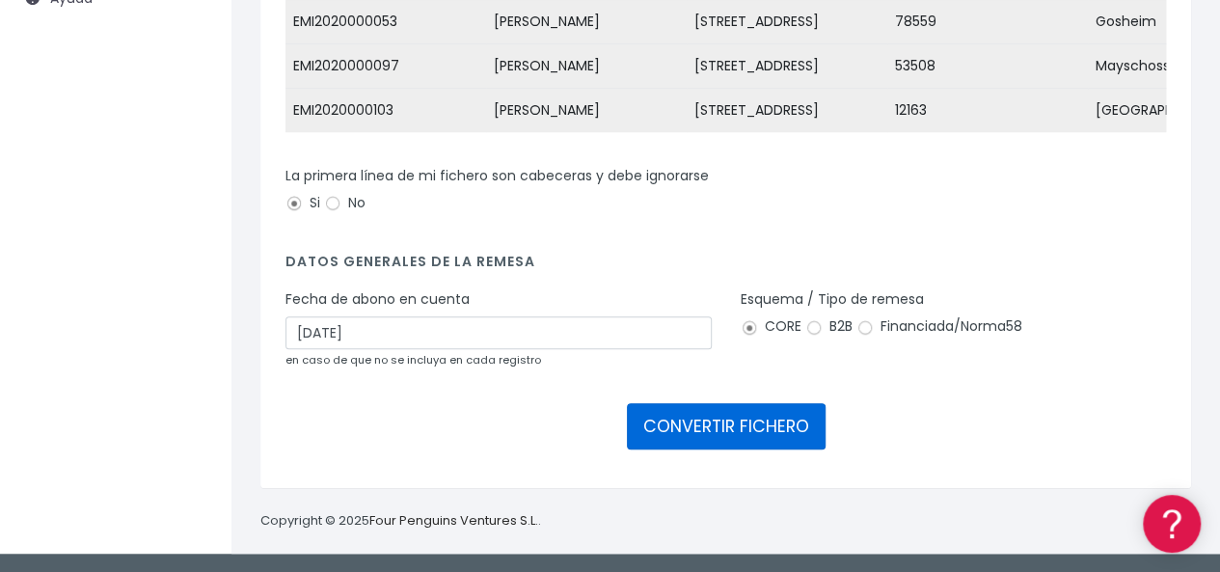
click at [763, 432] on button "CONVERTIR FICHERO" at bounding box center [726, 426] width 199 height 46
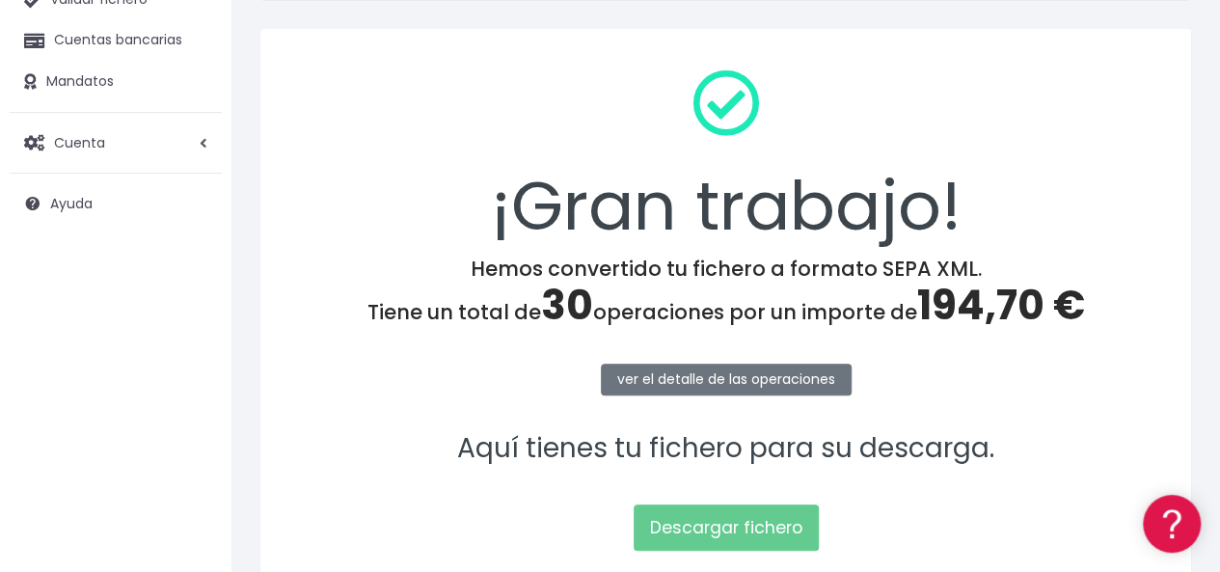
scroll to position [289, 0]
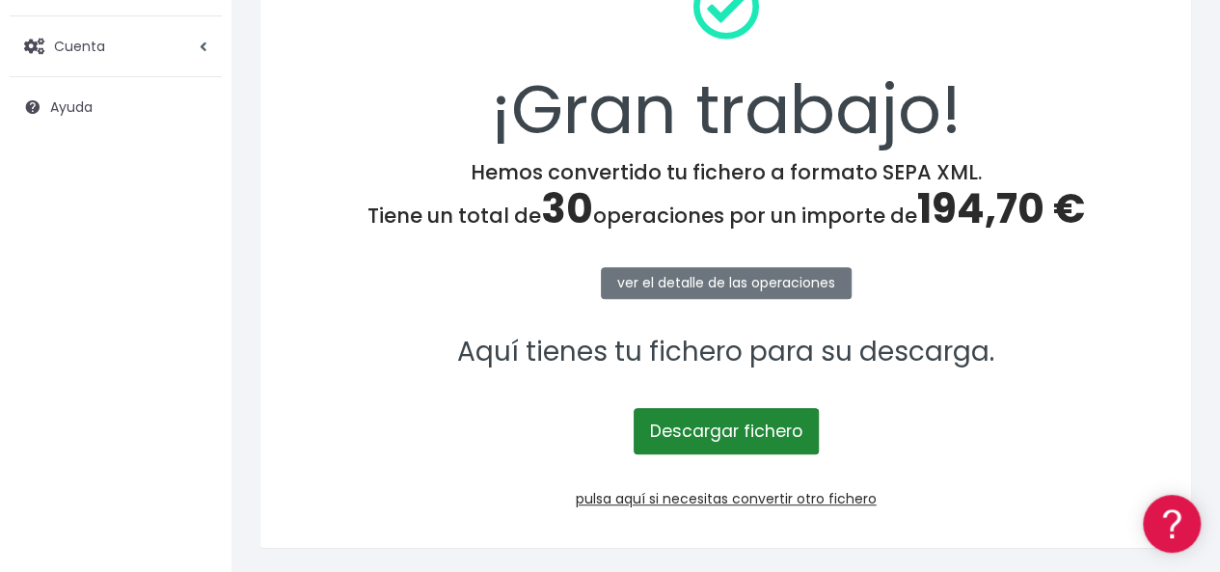
click at [725, 423] on link "Descargar fichero" at bounding box center [726, 431] width 185 height 46
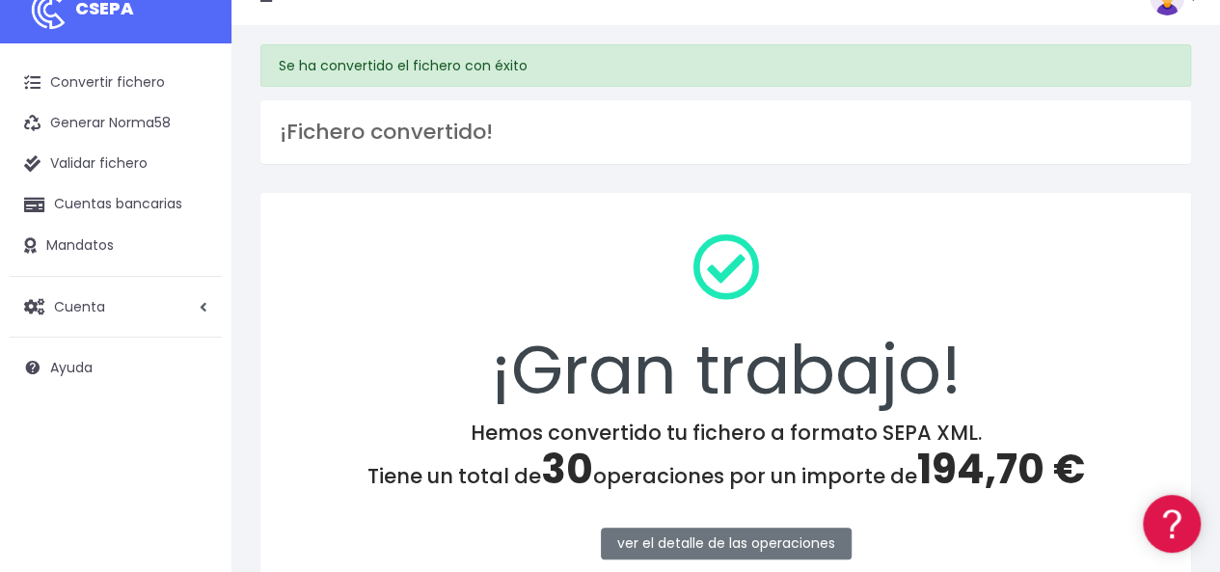
scroll to position [0, 0]
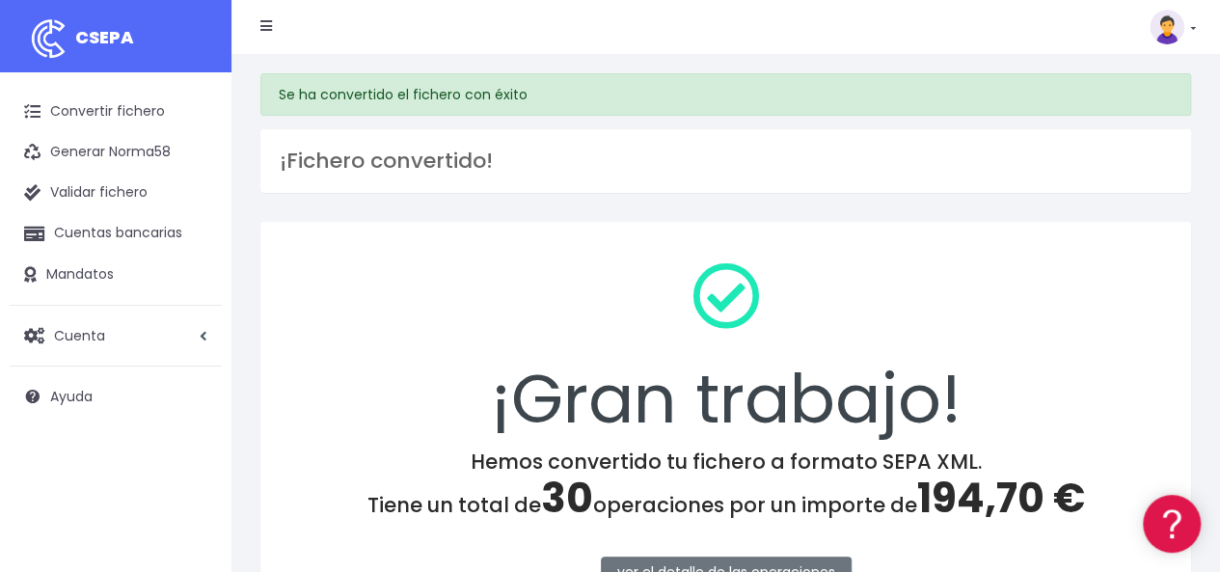
click at [1192, 30] on link at bounding box center [1173, 27] width 46 height 35
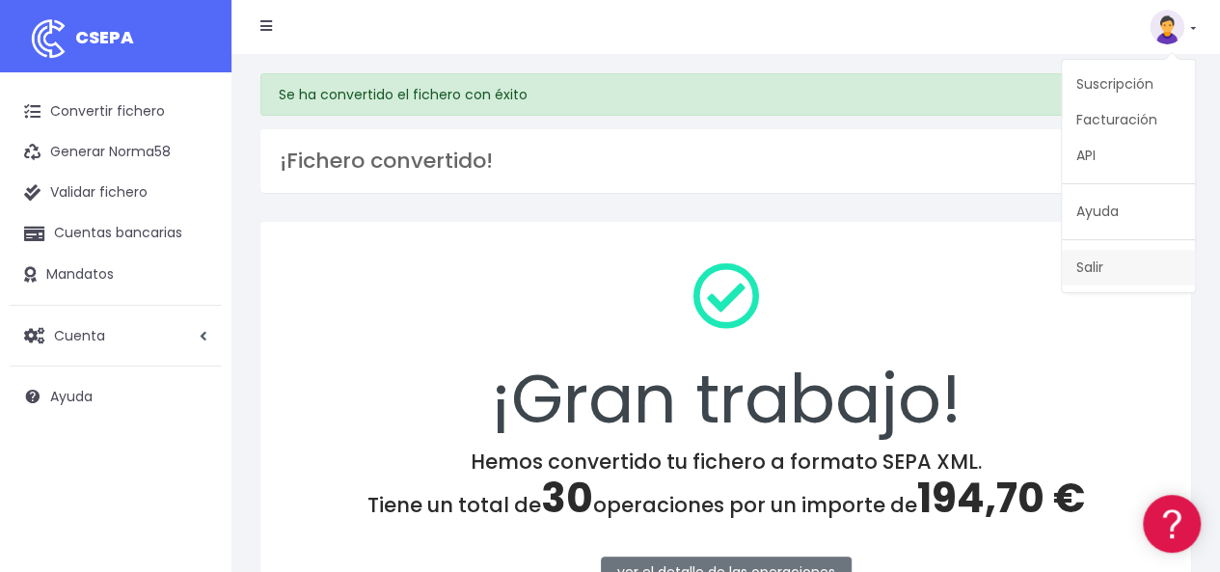
click at [1091, 265] on link "Salir" at bounding box center [1128, 268] width 133 height 36
